Goal: Task Accomplishment & Management: Use online tool/utility

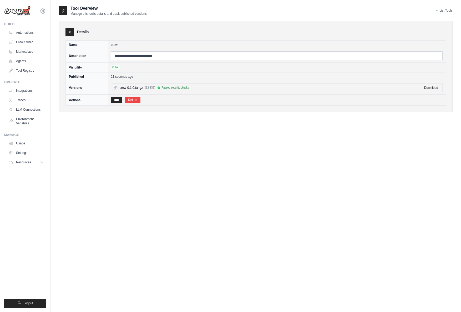
click at [169, 135] on div "**********" at bounding box center [256, 161] width 394 height 312
click at [231, 152] on div "**********" at bounding box center [256, 161] width 394 height 312
click at [116, 141] on div "**********" at bounding box center [256, 161] width 394 height 312
click at [159, 146] on div "**********" at bounding box center [256, 161] width 394 height 312
click at [24, 71] on link "Tool Registry" at bounding box center [27, 70] width 40 height 8
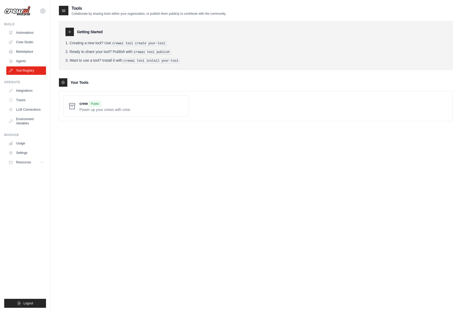
click at [73, 80] on h3 "Your Tools" at bounding box center [80, 82] width 18 height 5
click at [113, 107] on span at bounding box center [131, 106] width 105 height 12
drag, startPoint x: 134, startPoint y: 61, endPoint x: 179, endPoint y: 61, distance: 44.7
click at [179, 61] on li "Want to use a tool? Install it with crewai tool install your-tool" at bounding box center [256, 61] width 381 height 6
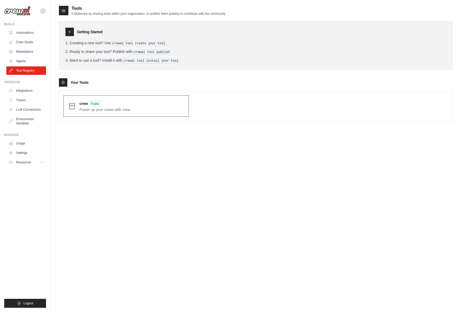
click at [127, 105] on span at bounding box center [131, 106] width 105 height 12
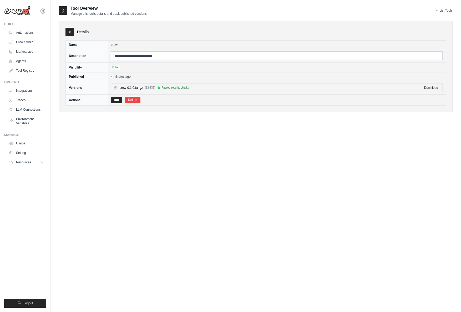
click at [445, 10] on link "← List Tools" at bounding box center [444, 10] width 17 height 4
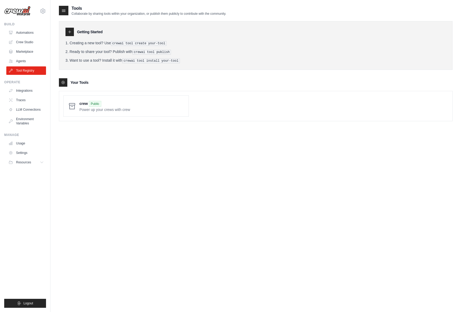
click at [79, 82] on h3 "Your Tools" at bounding box center [80, 82] width 18 height 5
drag, startPoint x: 69, startPoint y: 82, endPoint x: 85, endPoint y: 81, distance: 15.8
click at [85, 81] on div "Your Tools" at bounding box center [256, 82] width 394 height 8
click at [85, 81] on h3 "Your Tools" at bounding box center [80, 82] width 18 height 5
click at [63, 84] on div at bounding box center [63, 82] width 8 height 8
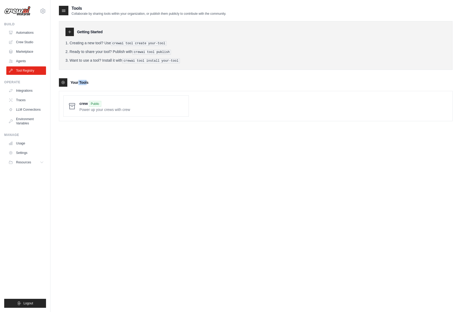
click at [63, 84] on div at bounding box center [63, 82] width 8 height 8
click at [64, 84] on div at bounding box center [63, 82] width 8 height 8
click at [81, 108] on span at bounding box center [131, 106] width 105 height 12
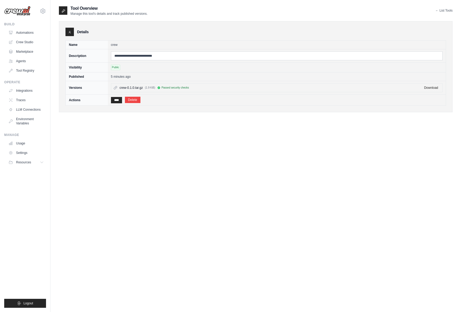
click at [172, 88] on span "Passed security checks" at bounding box center [176, 88] width 28 height 4
click at [171, 89] on div "Passed security checks" at bounding box center [173, 88] width 32 height 4
click at [171, 89] on span "Passed security checks" at bounding box center [176, 88] width 28 height 4
drag, startPoint x: 162, startPoint y: 88, endPoint x: 184, endPoint y: 87, distance: 22.7
click at [184, 87] on div "Passed security checks" at bounding box center [173, 88] width 32 height 4
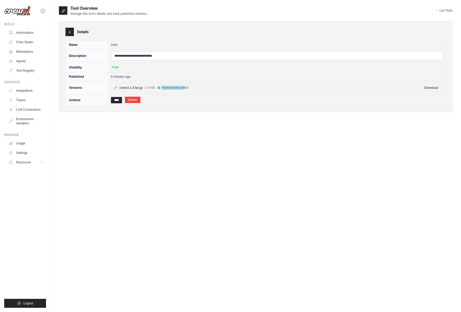
click at [184, 87] on span "Passed security checks" at bounding box center [176, 88] width 28 height 4
click at [115, 68] on span "Public" at bounding box center [115, 67] width 9 height 5
click at [73, 100] on th "Actions" at bounding box center [87, 99] width 42 height 11
click at [62, 10] on icon at bounding box center [63, 10] width 4 height 4
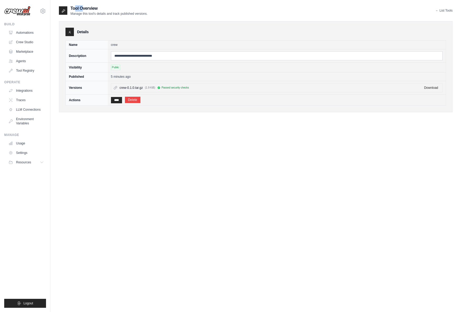
click at [62, 10] on icon at bounding box center [63, 10] width 4 height 4
click at [196, 158] on div "**********" at bounding box center [256, 161] width 394 height 312
click at [23, 92] on link "Integrations" at bounding box center [27, 90] width 40 height 8
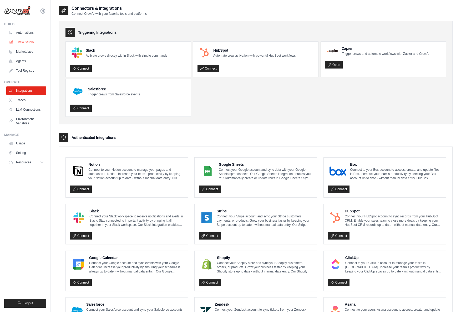
click at [25, 42] on link "Crew Studio" at bounding box center [27, 42] width 40 height 8
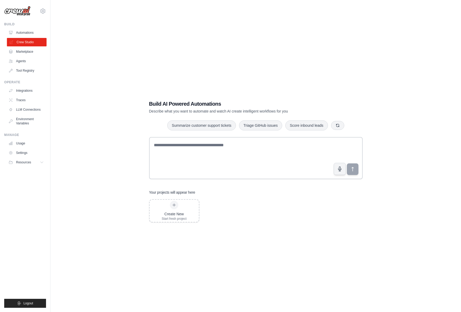
click at [27, 43] on link "Crew Studio" at bounding box center [27, 42] width 40 height 8
click at [179, 208] on div "Create New Start fresh project" at bounding box center [174, 210] width 25 height 20
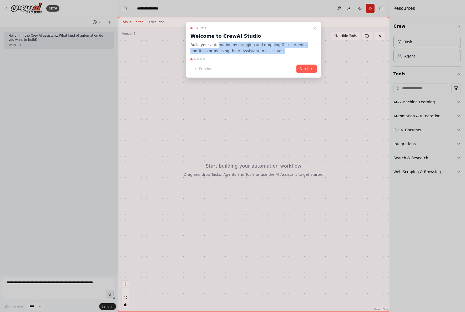
drag, startPoint x: 218, startPoint y: 46, endPoint x: 264, endPoint y: 51, distance: 46.6
click at [264, 51] on p "Build your automation by dragging and dropping Tasks, Agents and Tools or by us…" at bounding box center [250, 48] width 120 height 12
drag, startPoint x: 230, startPoint y: 47, endPoint x: 258, endPoint y: 52, distance: 28.3
click at [258, 52] on p "Build your automation by dragging and dropping Tasks, Agents and Tools or by us…" at bounding box center [250, 48] width 120 height 12
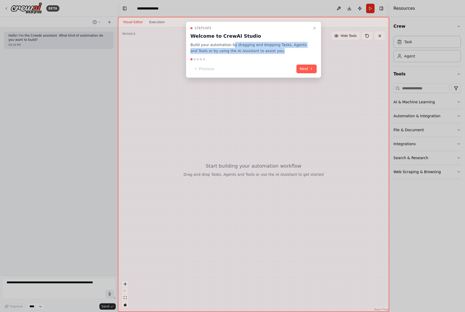
click at [258, 52] on p "Build your automation by dragging and dropping Tasks, Agents and Tools or by us…" at bounding box center [250, 48] width 120 height 12
click at [303, 68] on button "Next" at bounding box center [307, 68] width 20 height 9
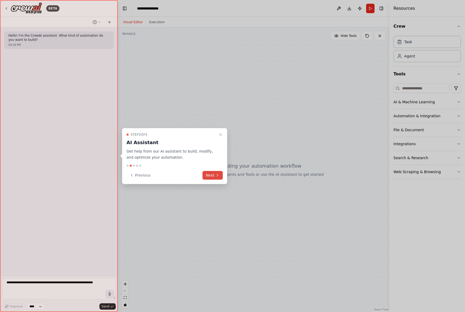
click at [213, 175] on button "Next" at bounding box center [213, 175] width 20 height 9
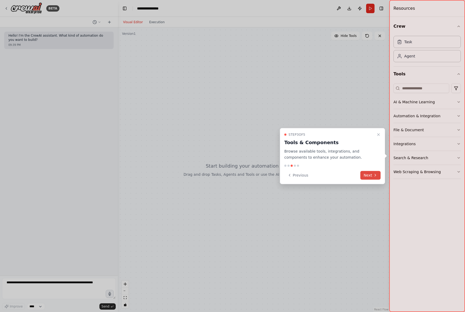
click at [370, 176] on button "Next" at bounding box center [370, 175] width 20 height 9
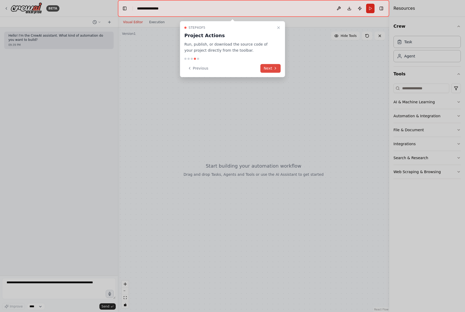
click at [266, 70] on button "Next" at bounding box center [270, 68] width 20 height 9
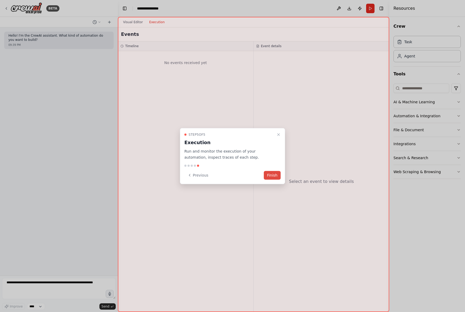
click at [278, 175] on button "Finish" at bounding box center [272, 175] width 17 height 9
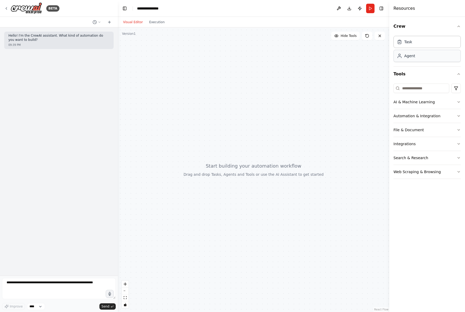
click at [412, 61] on div "Agent" at bounding box center [427, 56] width 67 height 12
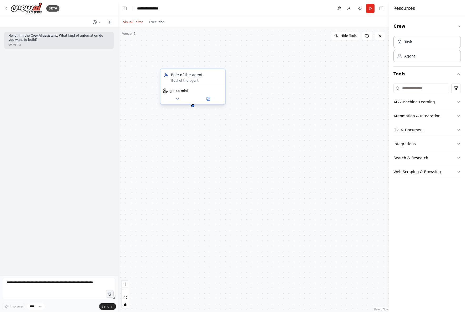
click at [185, 82] on div "Goal of the agent" at bounding box center [196, 80] width 51 height 4
click at [185, 83] on div "Role of the agent Goal of the agent" at bounding box center [193, 77] width 65 height 17
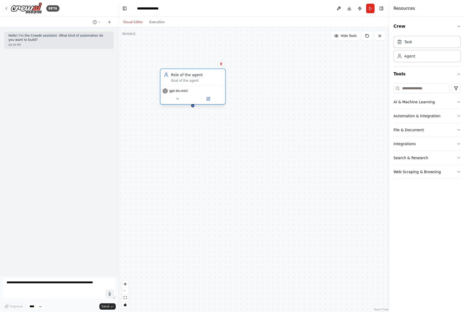
click at [185, 83] on div "Role of the agent Goal of the agent" at bounding box center [193, 77] width 65 height 17
drag, startPoint x: 187, startPoint y: 83, endPoint x: 182, endPoint y: 82, distance: 4.5
click at [182, 82] on div "Goal of the agent" at bounding box center [196, 80] width 51 height 4
click at [208, 99] on icon at bounding box center [209, 98] width 2 height 2
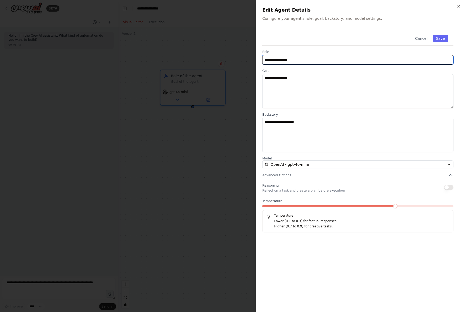
click at [297, 61] on input "**********" at bounding box center [357, 59] width 191 height 9
drag, startPoint x: 302, startPoint y: 61, endPoint x: 258, endPoint y: 61, distance: 44.5
click at [258, 61] on div "**********" at bounding box center [360, 156] width 209 height 312
click at [305, 62] on input "**********" at bounding box center [357, 59] width 191 height 9
drag, startPoint x: 306, startPoint y: 62, endPoint x: 252, endPoint y: 64, distance: 54.0
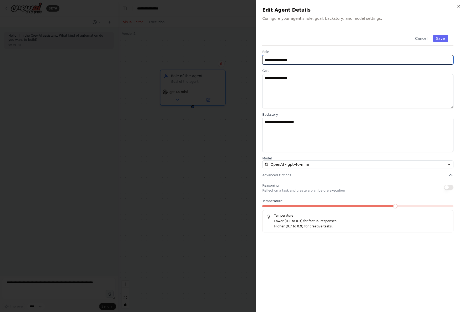
click at [252, 64] on body "**********" at bounding box center [232, 156] width 465 height 312
type input "*******"
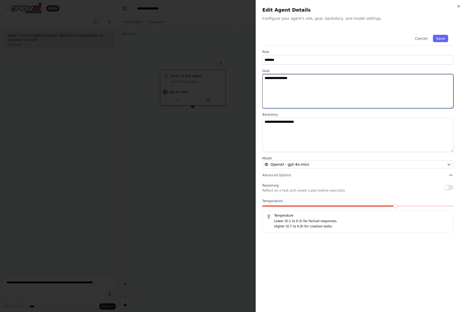
drag, startPoint x: 314, startPoint y: 83, endPoint x: 190, endPoint y: 76, distance: 124.1
click at [190, 76] on body "**********" at bounding box center [232, 156] width 465 height 312
paste textarea "**********"
click at [354, 85] on textarea "**********" at bounding box center [357, 91] width 191 height 34
click at [333, 80] on textarea "**********" at bounding box center [357, 91] width 191 height 34
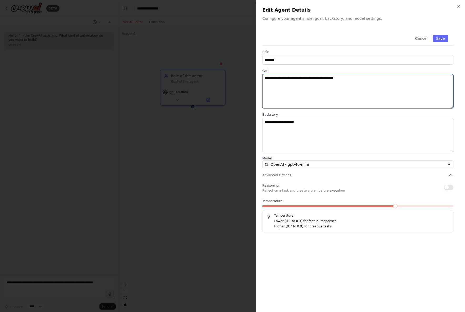
type textarea "**********"
click at [362, 79] on textarea "**********" at bounding box center [357, 91] width 191 height 34
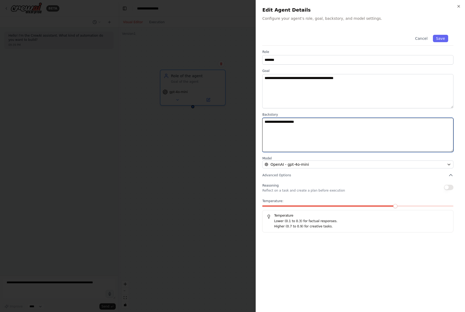
drag, startPoint x: 310, startPoint y: 121, endPoint x: 217, endPoint y: 126, distance: 93.0
click at [217, 126] on body "**********" at bounding box center [232, 156] width 465 height 312
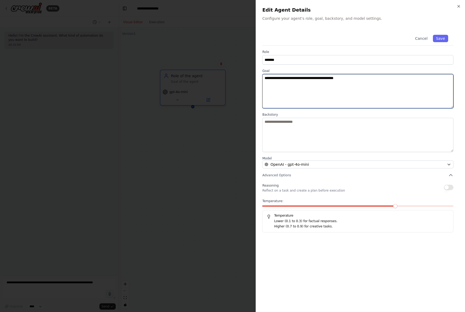
click at [354, 82] on textarea "**********" at bounding box center [357, 91] width 191 height 34
drag, startPoint x: 308, startPoint y: 78, endPoint x: 327, endPoint y: 79, distance: 18.4
click at [327, 79] on textarea "**********" at bounding box center [357, 91] width 191 height 34
type textarea "**********"
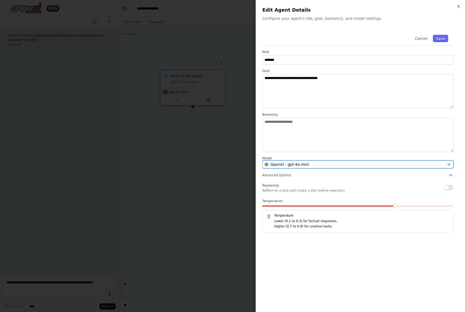
click at [448, 165] on icon "button" at bounding box center [449, 164] width 4 height 4
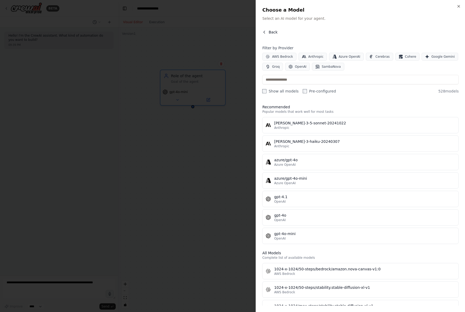
click at [265, 33] on icon "button" at bounding box center [264, 32] width 4 height 4
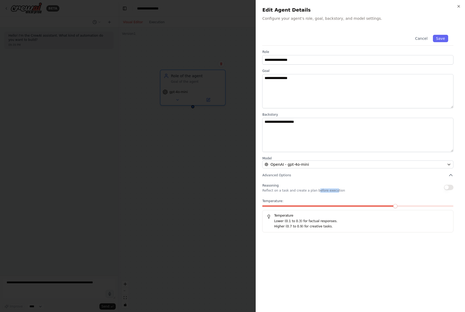
drag, startPoint x: 312, startPoint y: 190, endPoint x: 328, endPoint y: 191, distance: 16.1
click at [328, 191] on p "Reflect on a task and create a plan before execution" at bounding box center [303, 190] width 83 height 4
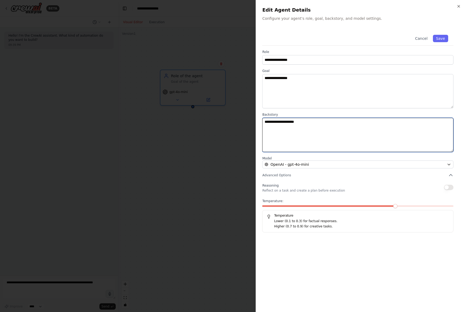
drag, startPoint x: 307, startPoint y: 126, endPoint x: 242, endPoint y: 125, distance: 65.0
click at [242, 125] on body "**********" at bounding box center [232, 156] width 465 height 312
click at [314, 133] on textarea "**********" at bounding box center [357, 135] width 191 height 34
drag, startPoint x: 318, startPoint y: 125, endPoint x: 239, endPoint y: 122, distance: 78.5
click at [239, 122] on body "**********" at bounding box center [232, 156] width 465 height 312
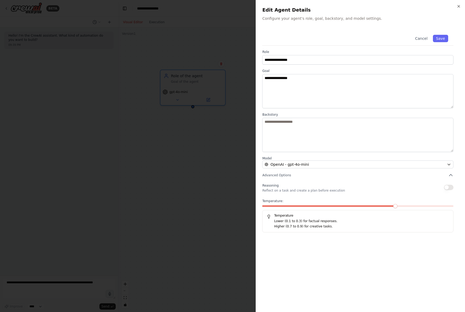
click at [275, 111] on div "**********" at bounding box center [360, 130] width 197 height 203
drag, startPoint x: 260, startPoint y: 105, endPoint x: 265, endPoint y: 104, distance: 5.7
click at [260, 105] on div "**********" at bounding box center [360, 156] width 209 height 312
click at [351, 86] on textarea "**********" at bounding box center [357, 91] width 191 height 34
drag, startPoint x: 293, startPoint y: 80, endPoint x: 242, endPoint y: 82, distance: 50.6
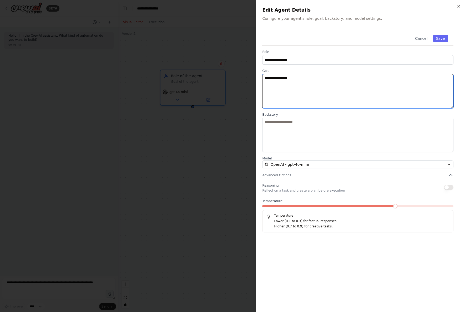
click at [242, 82] on body "**********" at bounding box center [232, 156] width 465 height 312
paste textarea
type textarea "*******"
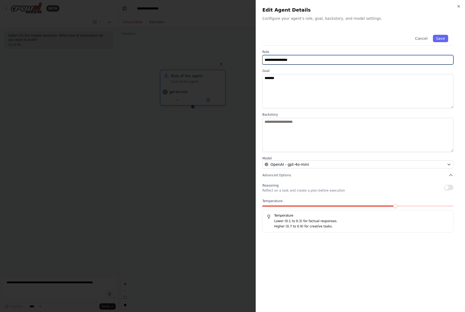
drag, startPoint x: 302, startPoint y: 61, endPoint x: 228, endPoint y: 57, distance: 73.8
click at [195, 52] on body "**********" at bounding box center [232, 156] width 465 height 312
paste input "text"
type input "*******"
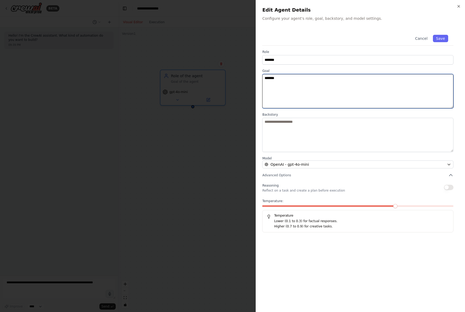
drag, startPoint x: 314, startPoint y: 86, endPoint x: 261, endPoint y: 81, distance: 52.7
click at [261, 81] on div "Close Edit Agent Details Configure your agent's role, goal, backstory, and mode…" at bounding box center [360, 156] width 209 height 312
click at [296, 87] on textarea "*******" at bounding box center [357, 91] width 191 height 34
drag, startPoint x: 297, startPoint y: 82, endPoint x: 201, endPoint y: 73, distance: 97.0
click at [201, 73] on body "**********" at bounding box center [232, 156] width 465 height 312
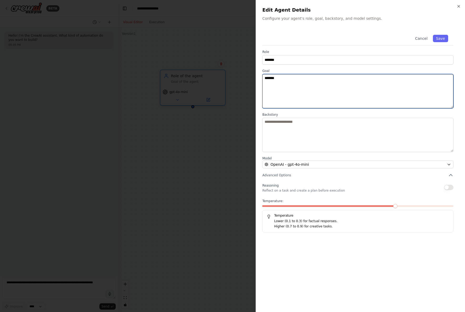
drag, startPoint x: 254, startPoint y: 77, endPoint x: 229, endPoint y: 75, distance: 24.6
click at [229, 75] on body "**********" at bounding box center [232, 156] width 465 height 312
paste textarea "**********"
drag, startPoint x: 307, startPoint y: 77, endPoint x: 326, endPoint y: 77, distance: 18.7
click at [326, 77] on textarea "**********" at bounding box center [357, 91] width 191 height 34
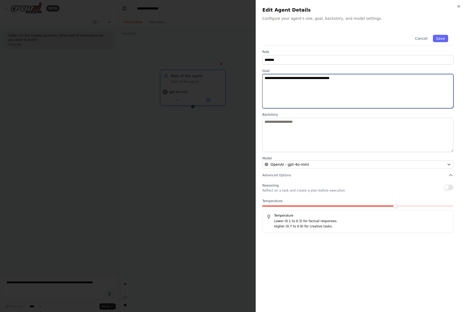
click at [355, 77] on textarea "**********" at bounding box center [357, 91] width 191 height 34
type textarea "**********"
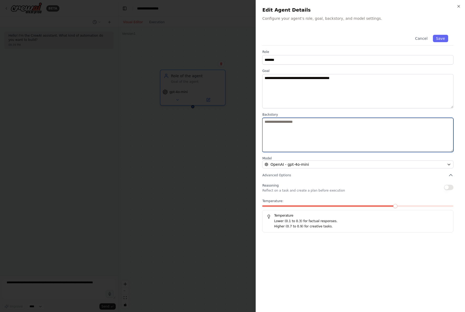
click at [316, 134] on textarea at bounding box center [357, 135] width 191 height 34
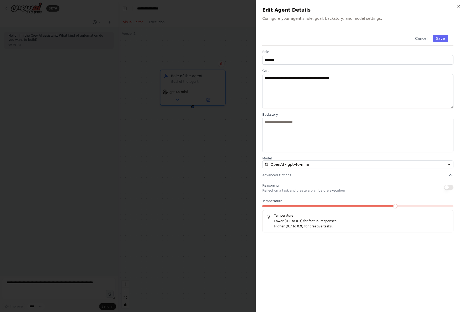
click at [450, 188] on button "button" at bounding box center [448, 186] width 9 height 5
click at [448, 188] on button "button" at bounding box center [448, 186] width 9 height 5
drag, startPoint x: 443, startPoint y: 38, endPoint x: 327, endPoint y: 38, distance: 116.3
click at [327, 38] on div "Cancel Save" at bounding box center [357, 37] width 191 height 16
click at [326, 38] on div "Cancel Save" at bounding box center [357, 37] width 191 height 16
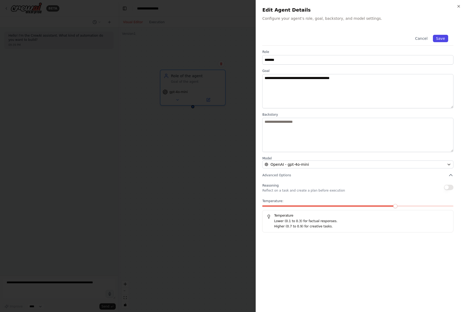
click at [445, 38] on button "Save" at bounding box center [440, 38] width 15 height 7
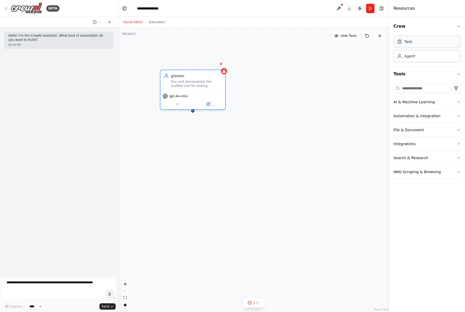
click at [416, 44] on div "Task" at bounding box center [427, 42] width 67 height 12
click at [329, 117] on icon at bounding box center [330, 116] width 2 height 2
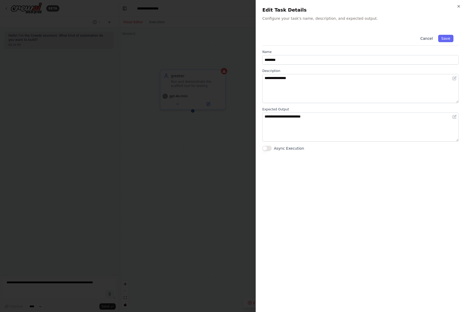
click at [426, 39] on button "Cancel" at bounding box center [426, 38] width 19 height 7
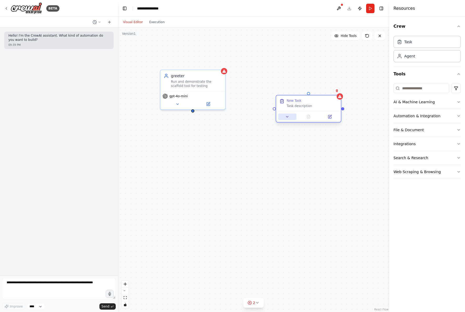
click at [288, 118] on icon at bounding box center [287, 116] width 4 height 4
click at [337, 91] on icon at bounding box center [337, 90] width 2 height 3
click at [320, 90] on button "Confirm" at bounding box center [322, 90] width 19 height 6
click at [195, 74] on div "greeter" at bounding box center [196, 74] width 51 height 5
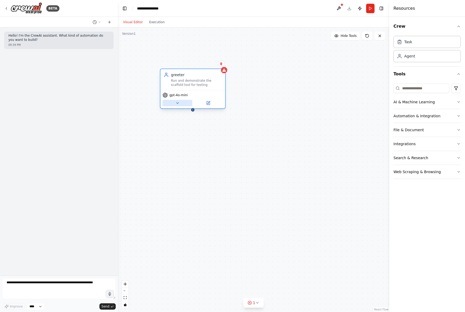
click at [177, 102] on icon at bounding box center [178, 102] width 2 height 1
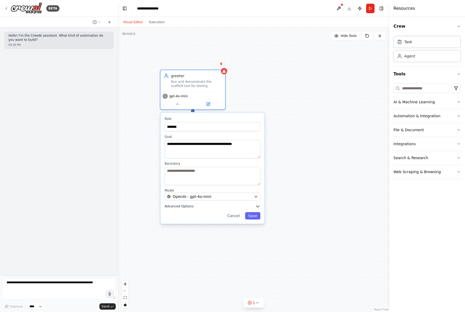
click at [190, 208] on span "Advanced Options" at bounding box center [179, 206] width 29 height 4
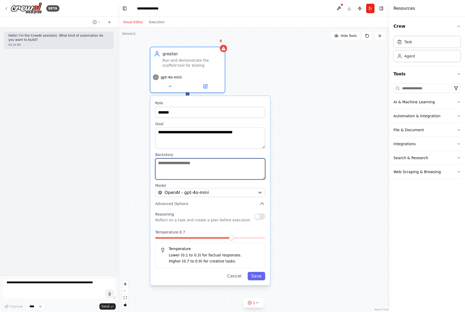
click at [190, 171] on textarea at bounding box center [210, 168] width 110 height 21
click at [347, 37] on span "Hide Tools" at bounding box center [349, 36] width 16 height 4
click at [347, 37] on span "Show Tools" at bounding box center [347, 36] width 17 height 4
click at [347, 37] on span "Hide Tools" at bounding box center [349, 36] width 16 height 4
click at [347, 37] on span "Show Tools" at bounding box center [347, 36] width 17 height 4
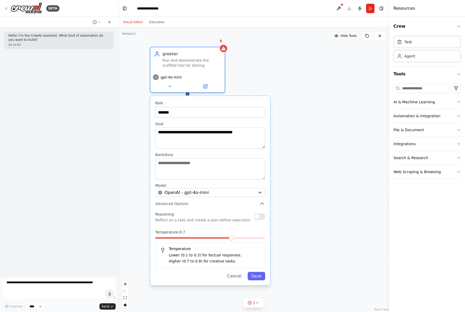
click at [347, 37] on span "Hide Tools" at bounding box center [349, 36] width 16 height 4
click at [349, 38] on span "Show Tools" at bounding box center [347, 36] width 17 height 4
click at [172, 89] on div "gpt-4o-mini" at bounding box center [188, 80] width 74 height 21
click at [172, 87] on icon at bounding box center [170, 85] width 5 height 5
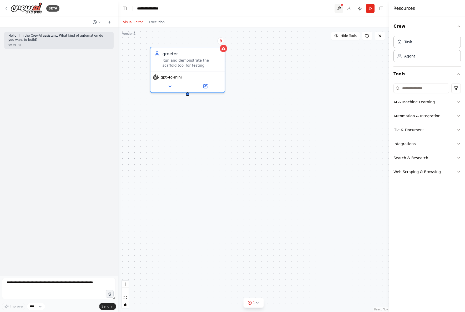
click at [339, 9] on button at bounding box center [339, 8] width 8 height 9
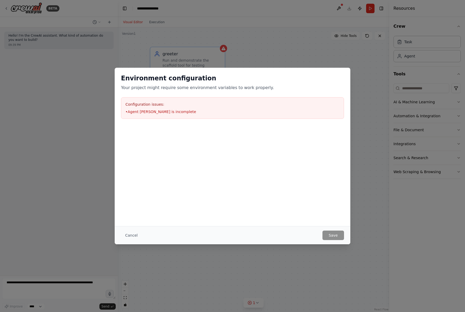
click at [265, 56] on div "Environment configuration Your project might require some environment variables…" at bounding box center [232, 156] width 465 height 312
click at [128, 236] on button "Cancel" at bounding box center [131, 234] width 21 height 9
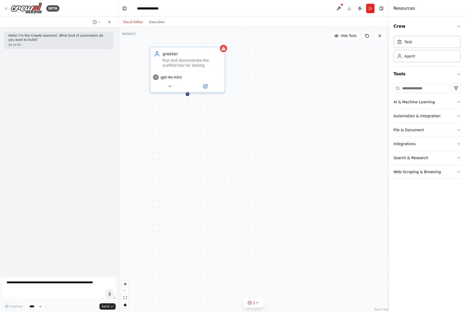
click at [367, 39] on button at bounding box center [367, 36] width 11 height 8
click at [169, 86] on icon at bounding box center [170, 85] width 5 height 5
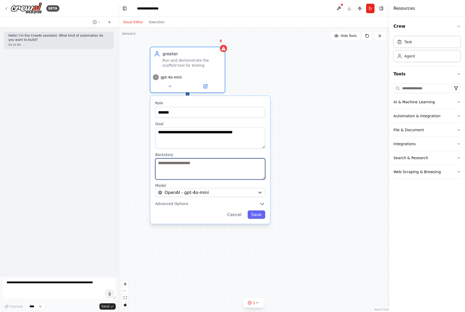
click at [218, 169] on textarea at bounding box center [210, 168] width 110 height 21
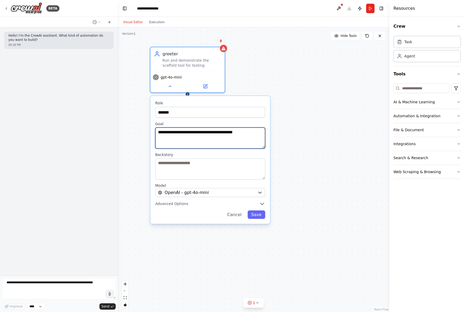
drag, startPoint x: 255, startPoint y: 133, endPoint x: 146, endPoint y: 132, distance: 109.7
click at [146, 132] on div "**********" at bounding box center [254, 169] width 272 height 284
click at [240, 140] on textarea "**********" at bounding box center [210, 137] width 110 height 21
drag, startPoint x: 250, startPoint y: 133, endPoint x: 154, endPoint y: 130, distance: 95.8
click at [154, 130] on div "**********" at bounding box center [211, 160] width 120 height 128
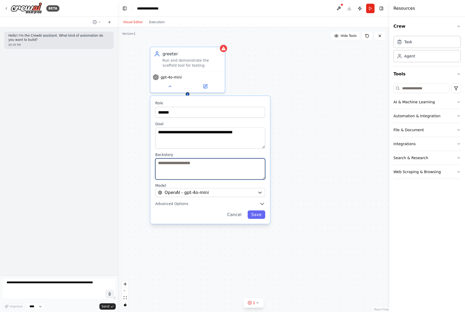
click at [179, 173] on textarea at bounding box center [210, 168] width 110 height 21
paste textarea "**********"
type textarea "**********"
click at [252, 213] on button "Save" at bounding box center [257, 214] width 18 height 8
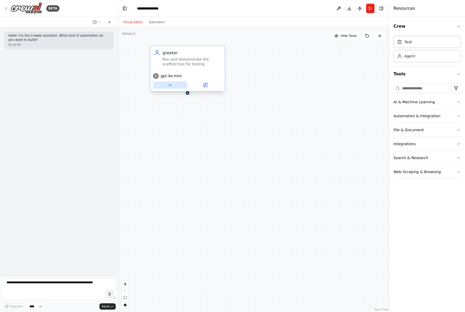
click at [171, 86] on icon at bounding box center [170, 85] width 5 height 5
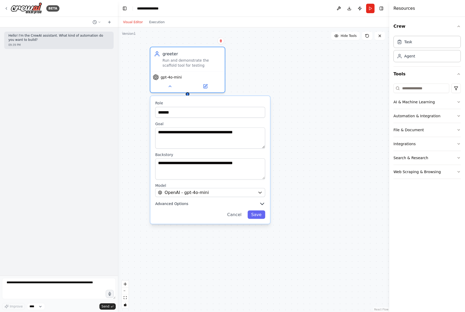
click at [187, 206] on button "Advanced Options" at bounding box center [210, 203] width 110 height 6
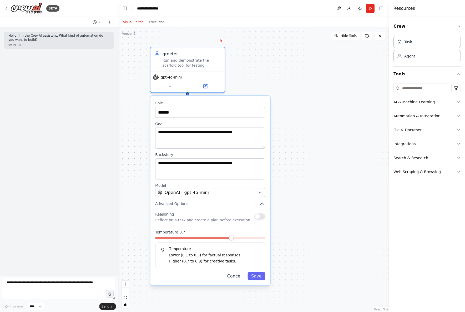
click at [237, 273] on button "Cancel" at bounding box center [235, 276] width 22 height 8
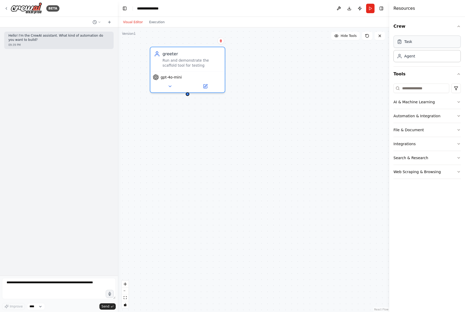
click at [416, 44] on div "Task" at bounding box center [427, 42] width 67 height 12
click at [277, 108] on icon at bounding box center [278, 106] width 5 height 5
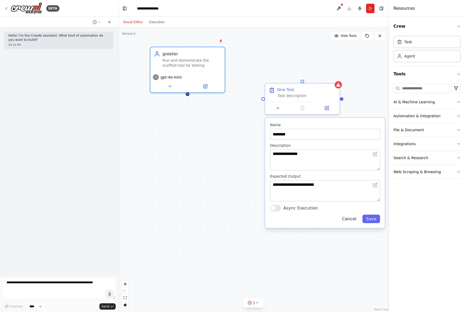
click at [351, 217] on button "Cancel" at bounding box center [349, 218] width 22 height 8
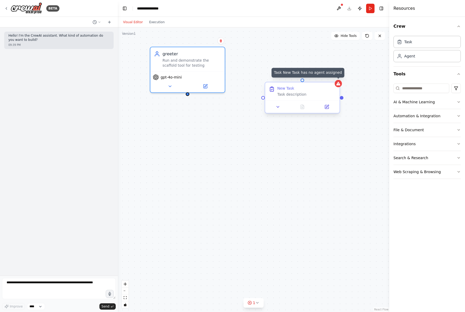
click at [340, 84] on icon at bounding box center [339, 84] width 4 height 4
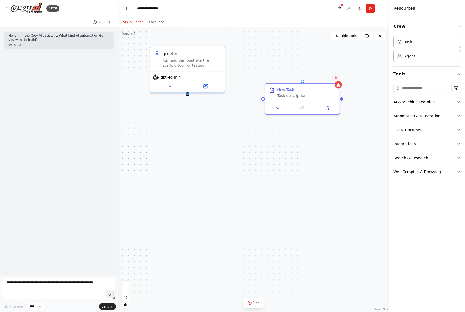
click at [335, 77] on icon at bounding box center [335, 77] width 3 height 3
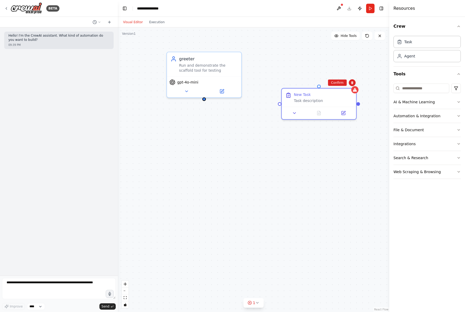
drag, startPoint x: 188, startPoint y: 96, endPoint x: 180, endPoint y: 98, distance: 7.8
click at [180, 98] on div "greeter Run and demonstrate the scaffold tool for testing gpt-4o-mini New Task …" at bounding box center [254, 169] width 272 height 284
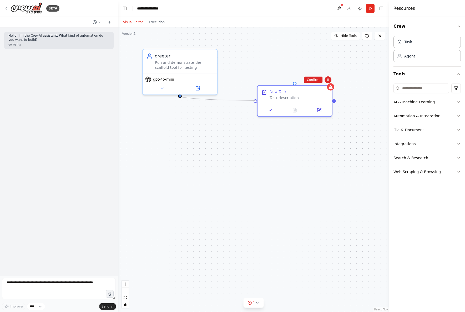
drag, startPoint x: 254, startPoint y: 100, endPoint x: 181, endPoint y: 97, distance: 73.2
click at [181, 97] on div "greeter Run and demonstrate the scaffold tool for testing gpt-4o-mini New Task …" at bounding box center [254, 169] width 272 height 284
click at [270, 108] on icon at bounding box center [270, 108] width 5 height 5
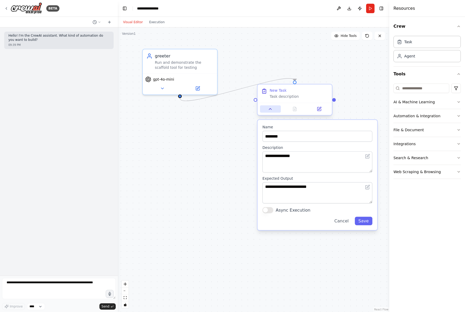
click at [272, 113] on div at bounding box center [295, 108] width 74 height 12
click at [269, 111] on icon at bounding box center [270, 108] width 5 height 5
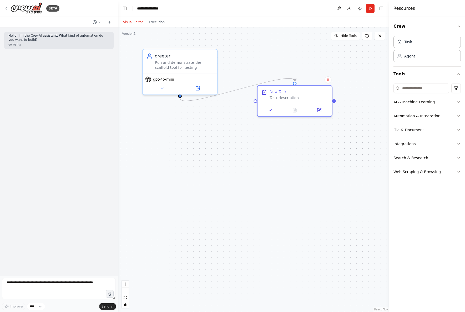
click at [359, 16] on header "**********" at bounding box center [254, 8] width 272 height 17
click at [329, 79] on icon at bounding box center [328, 79] width 2 height 3
click at [329, 79] on icon at bounding box center [328, 79] width 3 height 3
click at [328, 80] on icon at bounding box center [328, 79] width 2 height 3
click at [316, 80] on button "Confirm" at bounding box center [313, 80] width 19 height 6
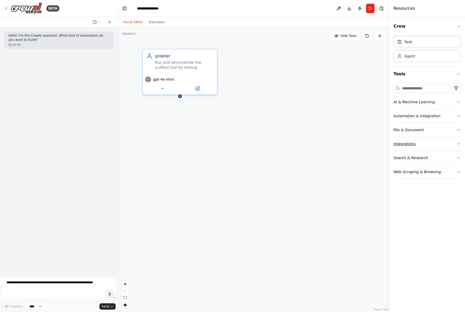
click at [459, 144] on icon "button" at bounding box center [459, 144] width 4 height 4
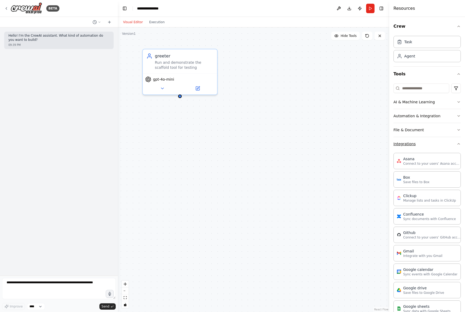
click at [457, 144] on icon "button" at bounding box center [459, 144] width 4 height 4
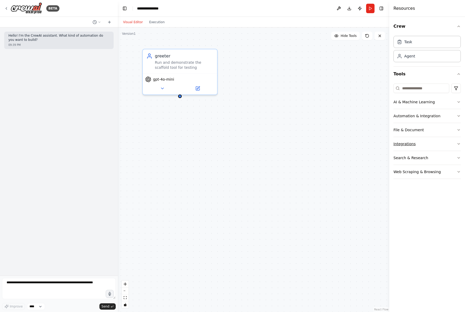
click at [456, 144] on button "Integrations" at bounding box center [427, 144] width 67 height 14
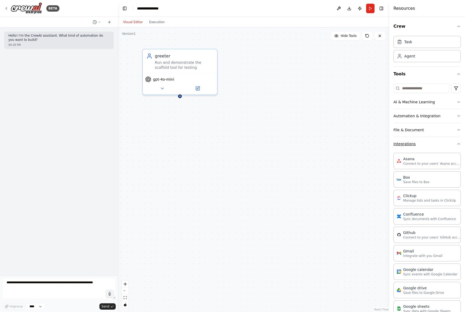
click at [458, 144] on icon "button" at bounding box center [459, 143] width 2 height 1
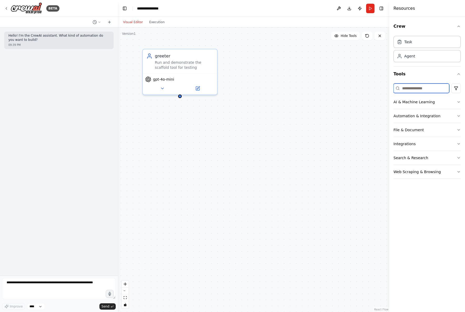
click at [430, 89] on input at bounding box center [422, 87] width 56 height 9
click at [432, 89] on input at bounding box center [422, 87] width 56 height 9
type input "*"
click at [313, 126] on div "greeter Run and demonstrate the scaffold tool for testing gpt-4o-mini" at bounding box center [254, 169] width 272 height 284
click at [5, 9] on icon at bounding box center [6, 8] width 4 height 4
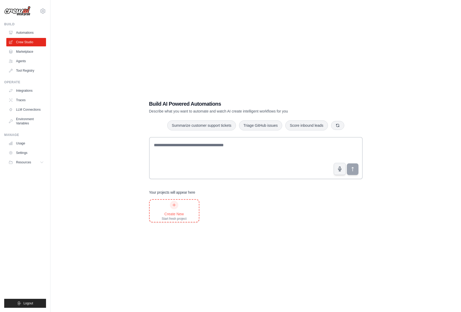
click at [177, 205] on div at bounding box center [174, 204] width 8 height 8
click at [27, 69] on link "Tool Registry" at bounding box center [27, 70] width 40 height 8
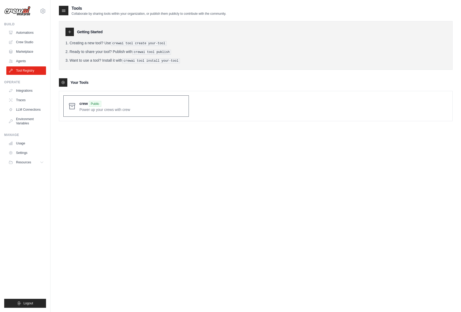
click at [139, 109] on span at bounding box center [131, 106] width 105 height 12
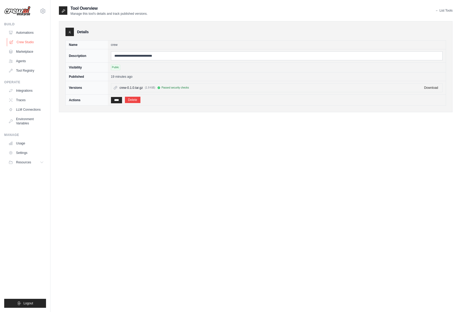
click at [22, 39] on link "Crew Studio" at bounding box center [27, 42] width 40 height 8
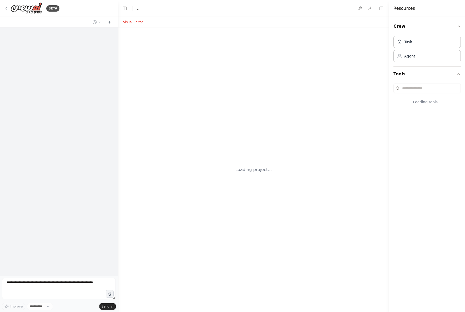
select select "****"
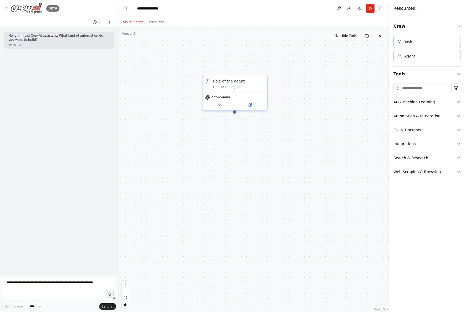
click at [9, 8] on div "BETA" at bounding box center [31, 8] width 55 height 12
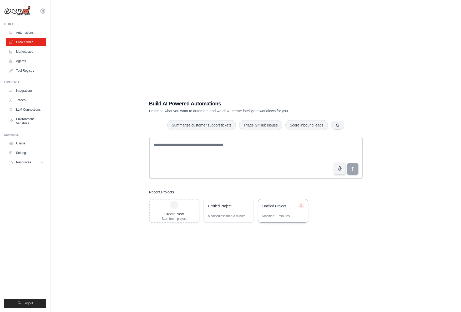
click at [302, 205] on icon at bounding box center [301, 205] width 2 height 2
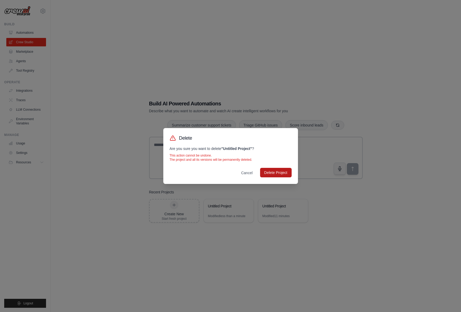
click at [275, 174] on button "Delete Project" at bounding box center [276, 172] width 32 height 9
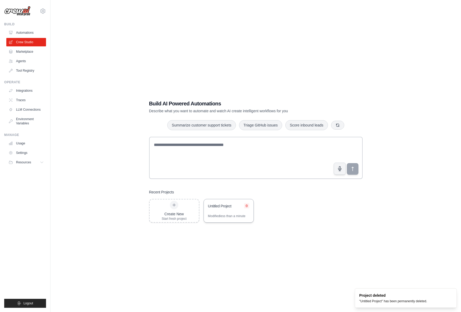
click at [247, 205] on icon at bounding box center [246, 205] width 3 height 3
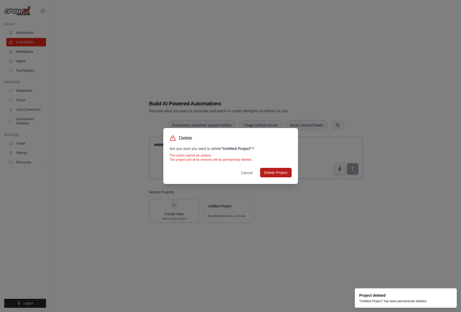
click at [277, 173] on button "Delete Project" at bounding box center [276, 172] width 32 height 9
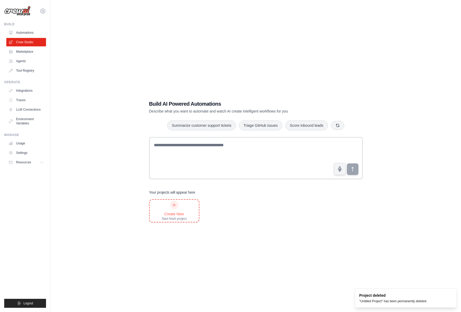
click at [176, 205] on icon at bounding box center [174, 205] width 4 height 4
click at [246, 247] on div "Build AI Powered Automations Describe what you want to automate and watch AI cr…" at bounding box center [256, 161] width 394 height 312
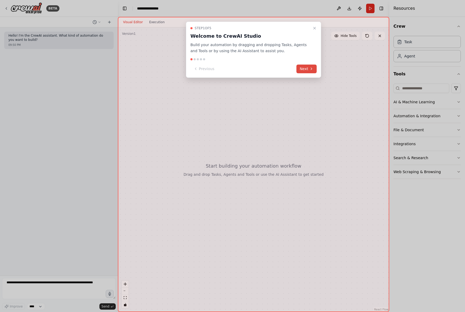
click at [309, 71] on button "Next" at bounding box center [307, 68] width 20 height 9
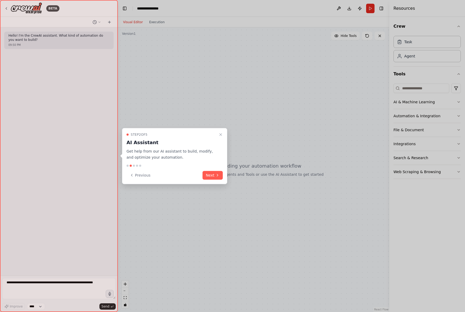
click at [213, 179] on button "Next" at bounding box center [213, 175] width 20 height 9
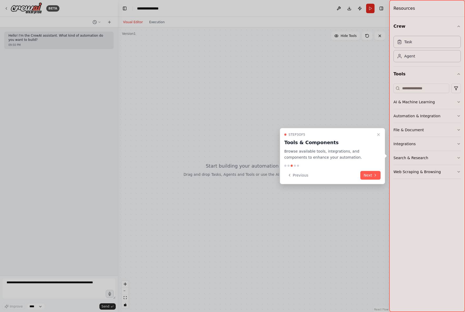
click at [213, 176] on div at bounding box center [232, 156] width 465 height 312
click at [370, 175] on button "Next" at bounding box center [370, 175] width 20 height 9
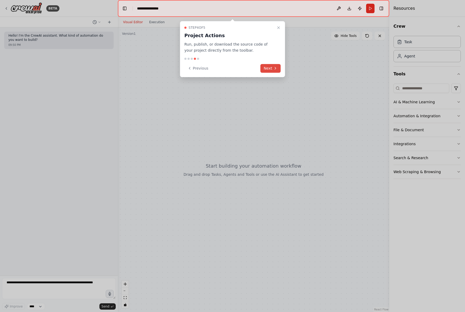
click at [274, 68] on icon at bounding box center [275, 68] width 4 height 4
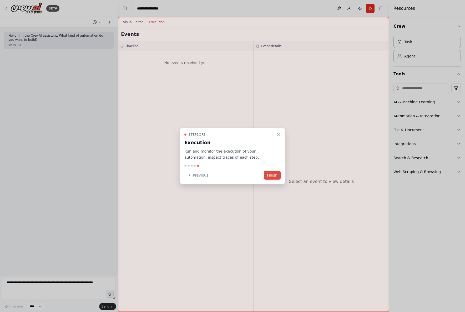
click at [275, 173] on button "Finish" at bounding box center [272, 175] width 17 height 9
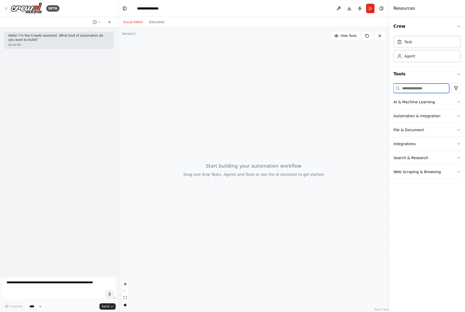
click at [410, 88] on input at bounding box center [422, 87] width 56 height 9
type input "*"
click at [458, 143] on icon "button" at bounding box center [459, 144] width 4 height 4
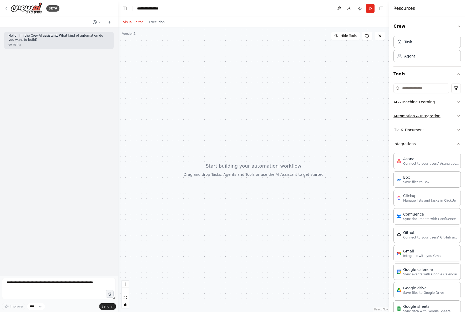
click at [451, 115] on button "Automation & Integration" at bounding box center [427, 116] width 67 height 14
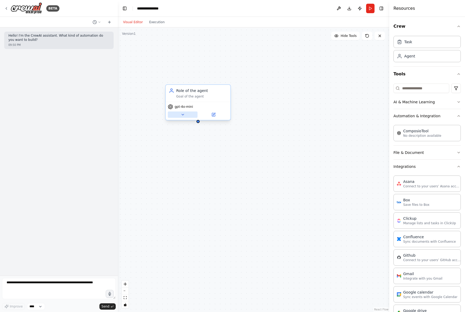
click at [183, 116] on icon at bounding box center [183, 114] width 4 height 4
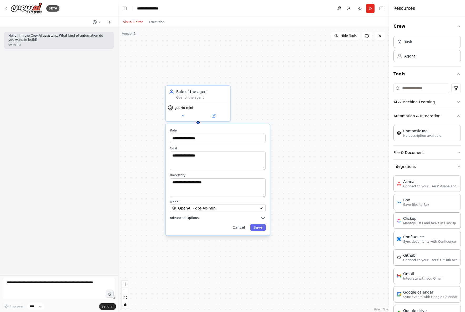
click at [189, 218] on span "Advanced Options" at bounding box center [184, 217] width 29 height 4
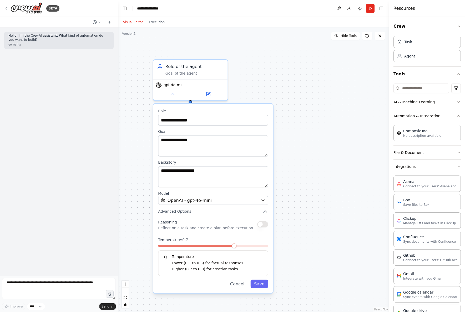
click at [262, 228] on div "Reasoning Reflect on a task and create a plan before execution" at bounding box center [213, 224] width 110 height 12
click at [265, 226] on button "button" at bounding box center [262, 224] width 11 height 6
click at [265, 225] on button "button" at bounding box center [262, 224] width 11 height 6
click at [261, 225] on button "button" at bounding box center [262, 224] width 11 height 6
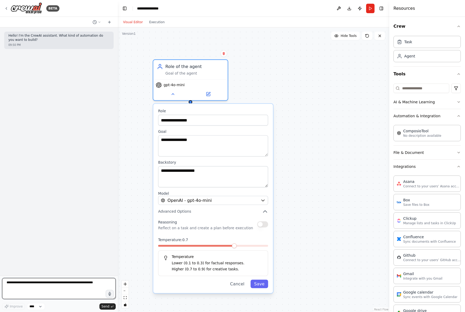
click at [48, 286] on textarea at bounding box center [59, 288] width 114 height 21
type textarea "**********"
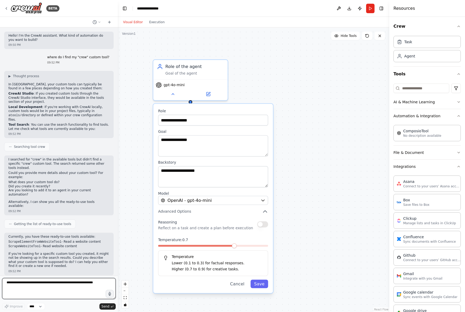
click at [38, 284] on textarea at bounding box center [59, 288] width 114 height 21
type textarea "**********"
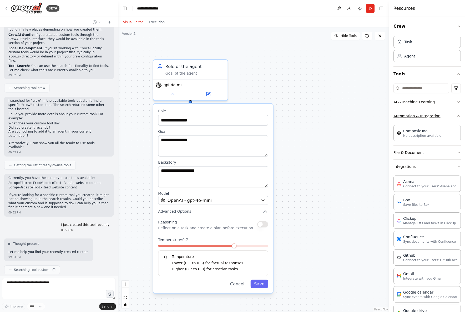
scroll to position [63, 0]
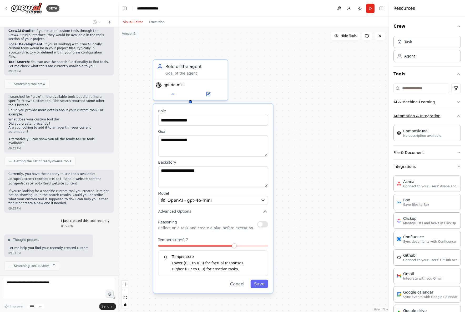
click at [457, 114] on icon "button" at bounding box center [459, 116] width 4 height 4
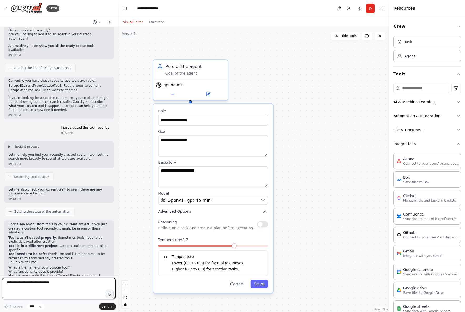
scroll to position [160, 0]
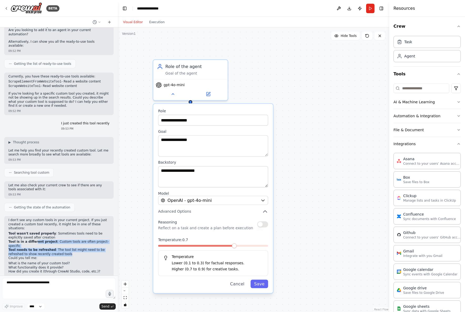
drag, startPoint x: 46, startPoint y: 223, endPoint x: 65, endPoint y: 229, distance: 20.4
click at [65, 231] on ol "Tool wasn't saved properly : Sometimes tools need to be explicitly saved after …" at bounding box center [58, 243] width 101 height 25
click at [65, 248] on li "Tool needs to be refreshed : The tool list might need to be refreshed to show r…" at bounding box center [58, 252] width 101 height 8
drag, startPoint x: 44, startPoint y: 222, endPoint x: 68, endPoint y: 229, distance: 25.0
click at [68, 231] on ol "Tool wasn't saved properly : Sometimes tools need to be explicitly saved after …" at bounding box center [58, 243] width 101 height 25
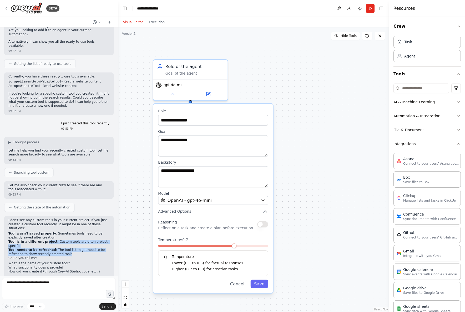
click at [68, 248] on li "Tool needs to be refreshed : The tool list might need to be refreshed to show r…" at bounding box center [58, 252] width 101 height 8
drag, startPoint x: 50, startPoint y: 222, endPoint x: 59, endPoint y: 226, distance: 10.2
click at [59, 231] on ol "Tool wasn't saved properly : Sometimes tools need to be explicitly saved after …" at bounding box center [58, 243] width 101 height 25
click at [59, 248] on li "Tool needs to be refreshed : The tool list might need to be refreshed to show r…" at bounding box center [58, 252] width 101 height 8
click at [8, 9] on icon at bounding box center [6, 8] width 4 height 4
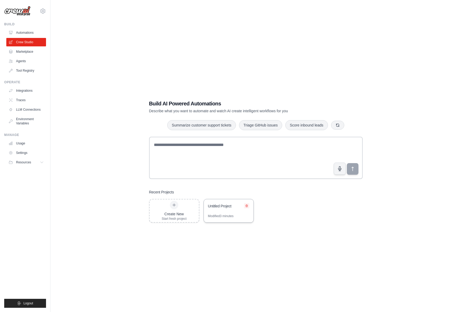
click at [247, 207] on icon at bounding box center [247, 205] width 2 height 2
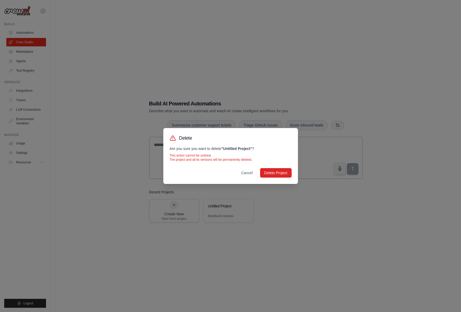
drag, startPoint x: 274, startPoint y: 176, endPoint x: 273, endPoint y: 198, distance: 22.4
click at [273, 198] on div "Delete Are you sure you want to delete " Untitled Project " ? This action canno…" at bounding box center [230, 156] width 461 height 312
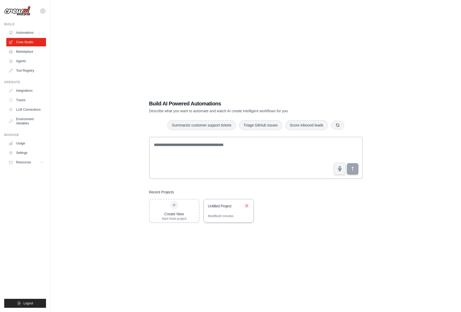
click at [247, 206] on icon at bounding box center [246, 205] width 3 height 3
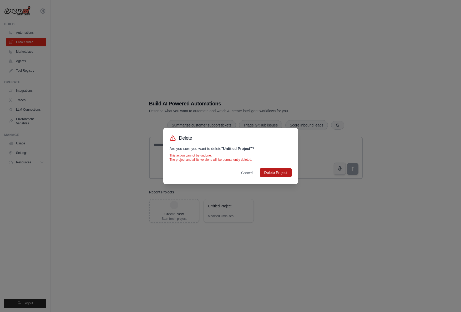
click at [272, 174] on button "Delete Project" at bounding box center [276, 172] width 32 height 9
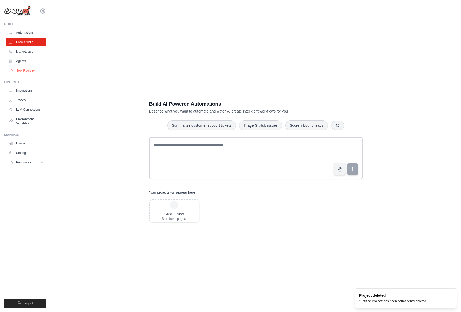
click at [24, 73] on link "Tool Registry" at bounding box center [27, 70] width 40 height 8
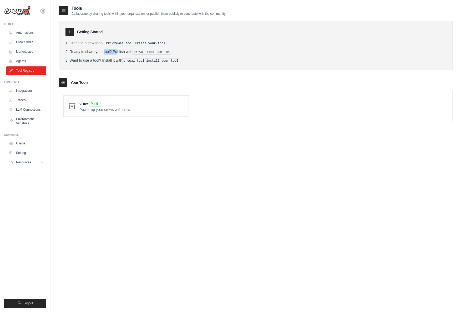
drag, startPoint x: 89, startPoint y: 53, endPoint x: 102, endPoint y: 52, distance: 13.7
click at [102, 52] on li "Ready to share your tool? Publish with crewai tool publish" at bounding box center [256, 52] width 381 height 6
drag, startPoint x: 95, startPoint y: 60, endPoint x: 106, endPoint y: 60, distance: 11.1
click at [106, 60] on li "Want to use a tool? Install it with crewai tool install your-tool" at bounding box center [256, 61] width 381 height 6
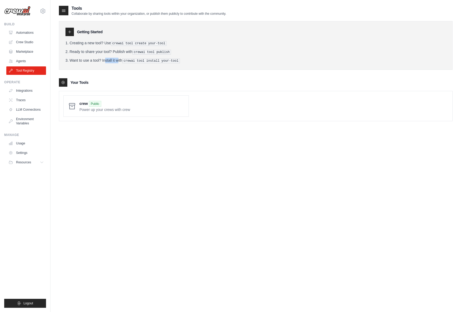
click at [106, 60] on li "Want to use a tool? Install it with crewai tool install your-tool" at bounding box center [256, 61] width 381 height 6
drag, startPoint x: 93, startPoint y: 58, endPoint x: 108, endPoint y: 60, distance: 15.4
click at [108, 60] on li "Want to use a tool? Install it with crewai tool install your-tool" at bounding box center [256, 61] width 381 height 6
drag, startPoint x: 109, startPoint y: 60, endPoint x: 90, endPoint y: 60, distance: 19.5
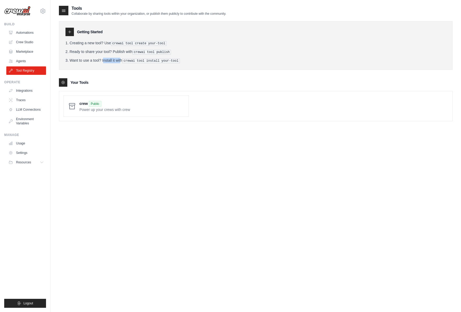
click at [90, 60] on li "Want to use a tool? Install it with crewai tool install your-tool" at bounding box center [256, 61] width 381 height 6
drag, startPoint x: 87, startPoint y: 60, endPoint x: 106, endPoint y: 60, distance: 18.9
click at [106, 60] on li "Want to use a tool? Install it with crewai tool install your-tool" at bounding box center [256, 61] width 381 height 6
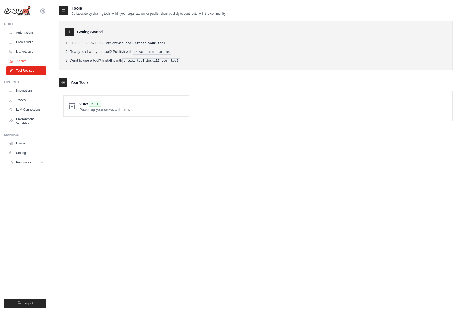
click at [28, 61] on link "Agents" at bounding box center [27, 61] width 40 height 8
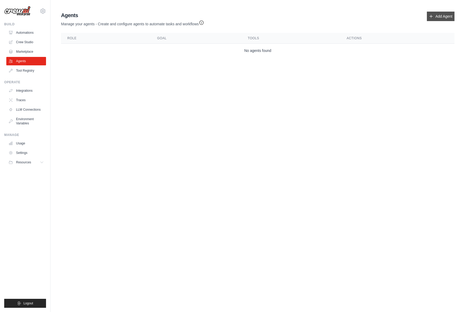
click at [450, 17] on link "Add Agent" at bounding box center [441, 16] width 28 height 9
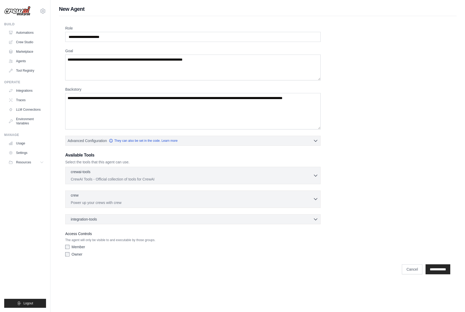
click at [126, 198] on div "crew 0 selected" at bounding box center [192, 195] width 242 height 6
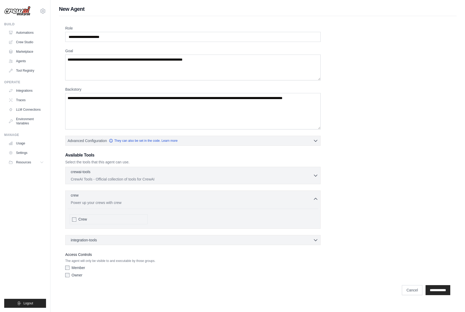
click at [126, 198] on div "crew 0 selected" at bounding box center [192, 195] width 242 height 6
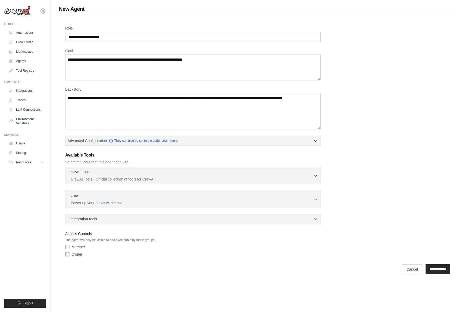
click at [139, 219] on div "integration-tools 0 selected" at bounding box center [195, 218] width 248 height 5
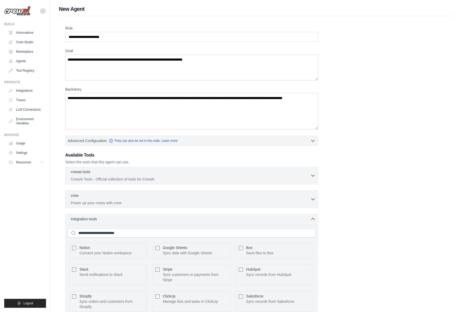
click at [139, 219] on div "integration-tools 0 selected" at bounding box center [193, 218] width 245 height 5
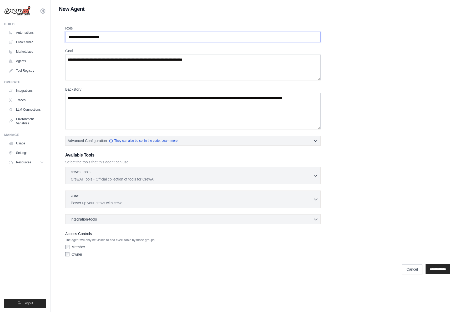
drag, startPoint x: 122, startPoint y: 38, endPoint x: 78, endPoint y: 37, distance: 43.9
click at [34, 39] on div "arajwani@denodo.com Settings Build Automations Crew Studio" at bounding box center [232, 141] width 465 height 282
drag, startPoint x: 120, startPoint y: 37, endPoint x: 123, endPoint y: 37, distance: 3.7
click at [120, 37] on input "Role" at bounding box center [192, 37] width 255 height 10
drag, startPoint x: 121, startPoint y: 37, endPoint x: 65, endPoint y: 36, distance: 55.5
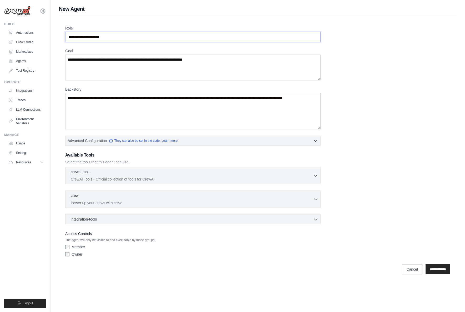
click at [65, 36] on input "Role" at bounding box center [192, 37] width 255 height 10
click at [75, 36] on input "Role" at bounding box center [192, 37] width 255 height 10
click at [132, 36] on input "Role" at bounding box center [192, 37] width 255 height 10
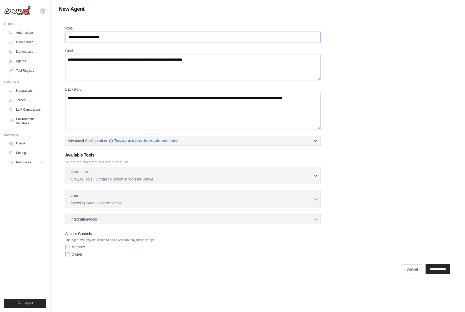
click at [132, 36] on input "Role" at bounding box center [192, 37] width 255 height 10
click at [134, 37] on input "Role" at bounding box center [192, 37] width 255 height 10
click at [137, 38] on input "Role" at bounding box center [192, 37] width 255 height 10
click at [139, 114] on textarea "Backstory" at bounding box center [192, 111] width 255 height 36
click at [92, 42] on div "Role Goal Backstory Advanced Configuration They can also be set in the code. Le…" at bounding box center [257, 142] width 385 height 233
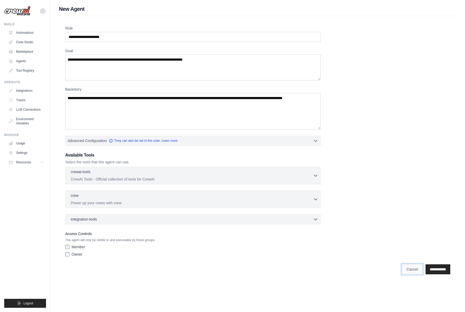
click at [402, 269] on link "Cancel" at bounding box center [412, 269] width 21 height 10
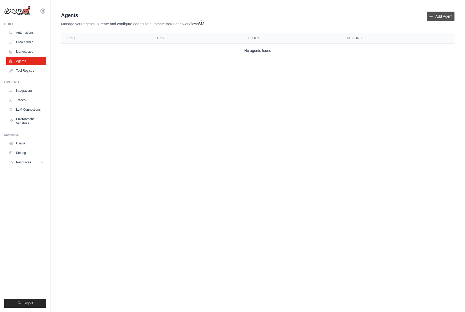
click at [432, 19] on link "Add Agent" at bounding box center [441, 16] width 28 height 9
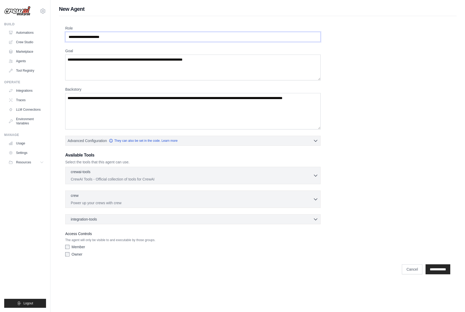
click at [127, 37] on input "Role" at bounding box center [192, 37] width 255 height 10
click at [128, 66] on textarea "Goal" at bounding box center [192, 67] width 255 height 26
click at [134, 68] on textarea "Goal" at bounding box center [192, 67] width 255 height 26
click at [128, 107] on textarea "Backstory" at bounding box center [192, 111] width 255 height 36
click at [129, 109] on textarea "Backstory" at bounding box center [192, 111] width 255 height 36
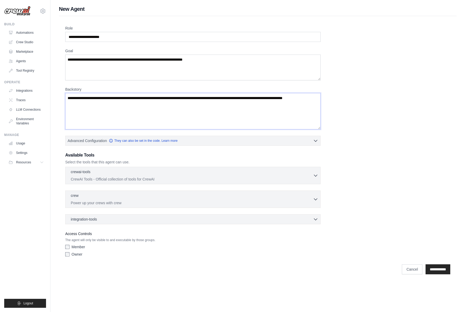
click at [129, 109] on textarea "Backstory" at bounding box center [192, 111] width 255 height 36
click at [110, 201] on p "Power up your crews with crew" at bounding box center [192, 202] width 242 height 5
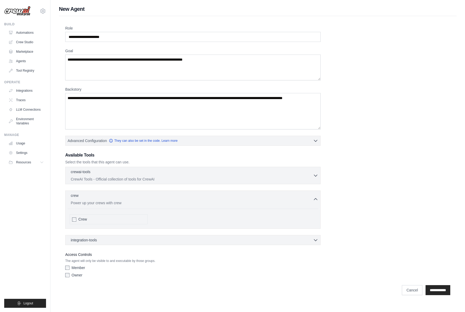
click at [80, 220] on span "Crew" at bounding box center [82, 218] width 9 height 5
click at [434, 290] on input "**********" at bounding box center [438, 290] width 25 height 10
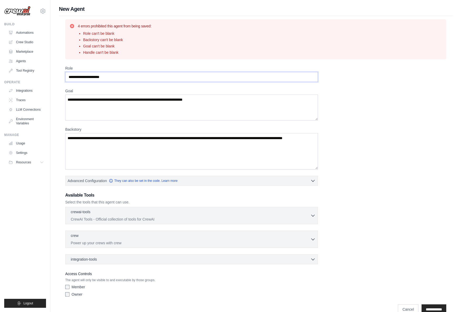
click at [131, 80] on input "Role" at bounding box center [191, 77] width 253 height 10
type input "*"
type input "**********"
drag, startPoint x: 61, startPoint y: 97, endPoint x: 134, endPoint y: 99, distance: 73.2
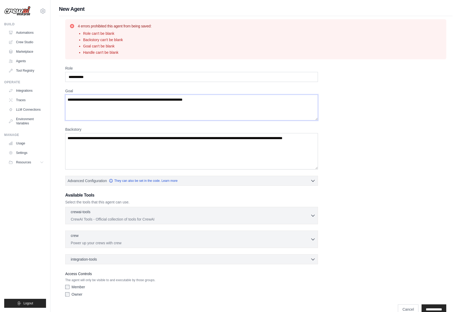
click at [58, 97] on div "**********" at bounding box center [256, 161] width 411 height 312
drag, startPoint x: 224, startPoint y: 98, endPoint x: 79, endPoint y: 95, distance: 144.5
click at [79, 95] on textarea "Goal" at bounding box center [191, 107] width 253 height 26
click at [118, 103] on textarea "Goal" at bounding box center [191, 107] width 253 height 26
type textarea "*"
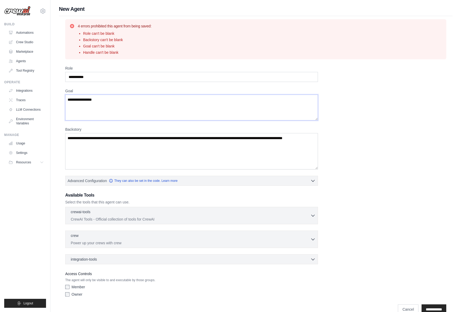
type textarea "**********"
drag, startPoint x: 95, startPoint y: 146, endPoint x: 57, endPoint y: 135, distance: 40.2
click at [57, 135] on div "**********" at bounding box center [256, 161] width 411 height 312
type textarea "*"
type textarea "****"
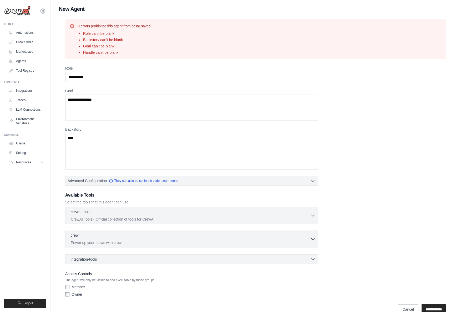
click at [127, 240] on p "Power up your crews with crew" at bounding box center [191, 242] width 240 height 5
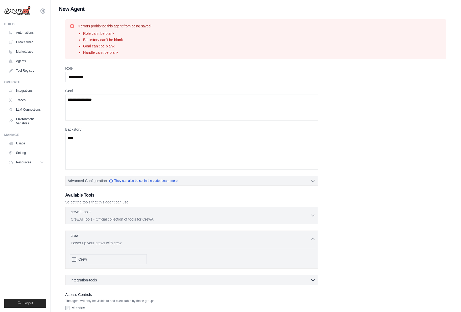
click at [82, 259] on span "Crew" at bounding box center [82, 258] width 9 height 5
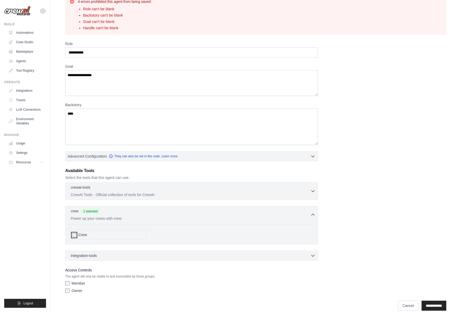
scroll to position [32, 0]
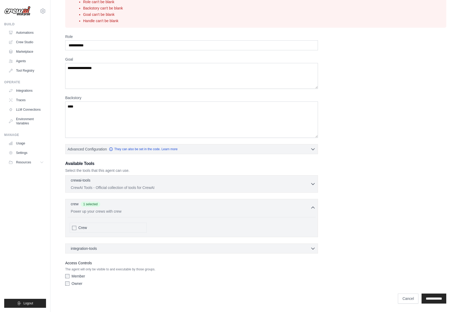
click at [67, 285] on div "Owner" at bounding box center [191, 282] width 253 height 5
click at [69, 278] on div "Member" at bounding box center [191, 275] width 253 height 5
click at [439, 300] on input "**********" at bounding box center [434, 298] width 25 height 10
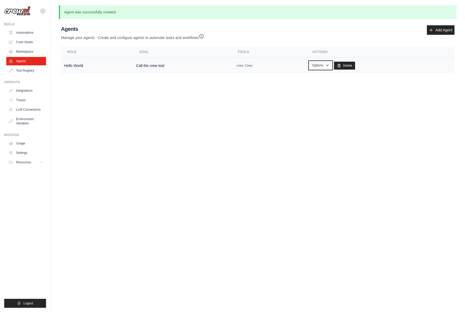
click at [326, 66] on icon "button" at bounding box center [327, 65] width 4 height 4
click at [306, 78] on link "Show" at bounding box center [313, 77] width 38 height 9
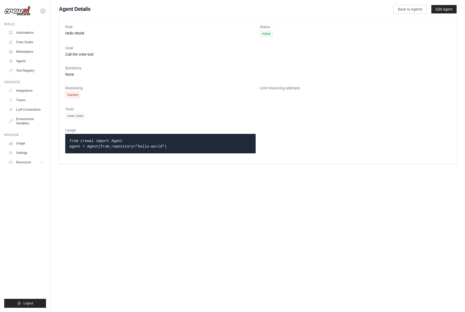
click at [73, 37] on dl "Role Hello World Status Active Goal Call the crew tool Backstory None Reasoning…" at bounding box center [257, 90] width 385 height 133
click at [74, 33] on dd "Hello World" at bounding box center [160, 33] width 190 height 5
click at [442, 8] on link "Edit Agent" at bounding box center [444, 9] width 25 height 8
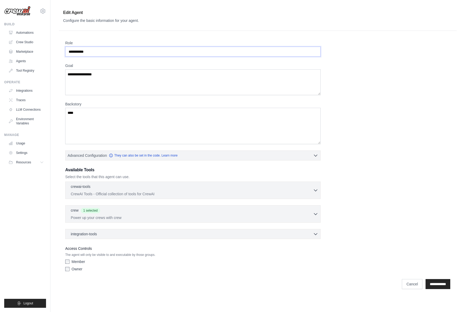
drag, startPoint x: 103, startPoint y: 55, endPoint x: 58, endPoint y: 52, distance: 44.5
click at [58, 52] on div "**********" at bounding box center [258, 148] width 415 height 287
type input "******"
click at [429, 281] on input "**********" at bounding box center [438, 284] width 25 height 10
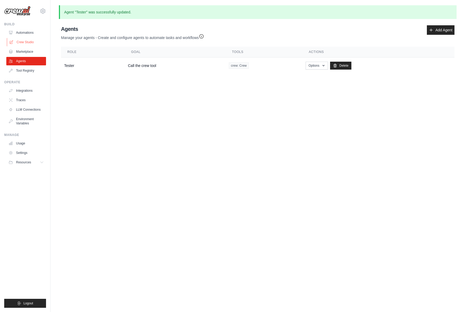
click at [26, 41] on link "Crew Studio" at bounding box center [27, 42] width 40 height 8
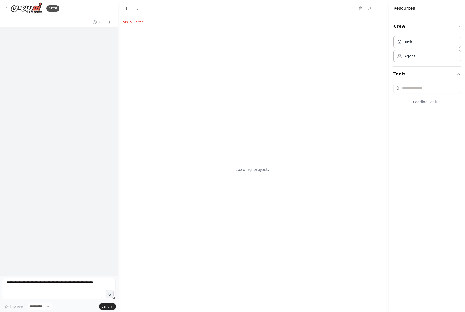
select select "****"
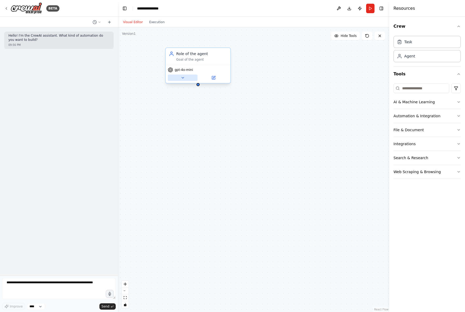
click at [183, 78] on icon at bounding box center [183, 78] width 4 height 4
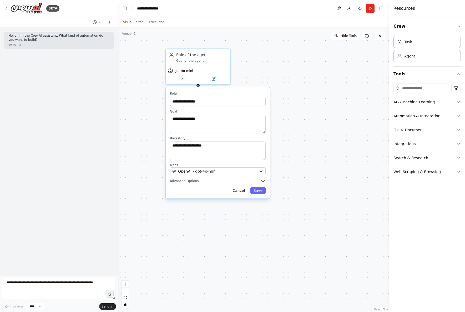
click at [242, 192] on button "Cancel" at bounding box center [238, 190] width 19 height 7
click at [200, 59] on div "Goal of the agent" at bounding box center [201, 59] width 51 height 4
click at [227, 43] on icon at bounding box center [226, 42] width 3 height 3
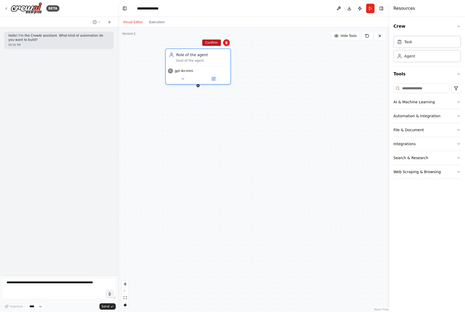
click at [214, 43] on button "Confirm" at bounding box center [211, 42] width 19 height 6
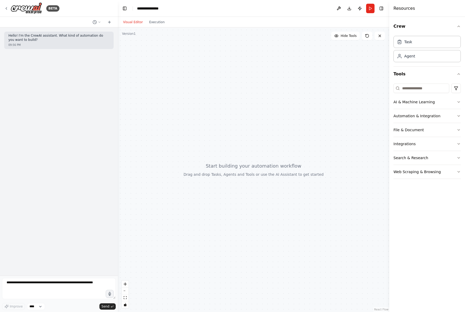
click at [4, 6] on div "BETA" at bounding box center [59, 8] width 118 height 17
click at [6, 8] on icon at bounding box center [6, 8] width 1 height 2
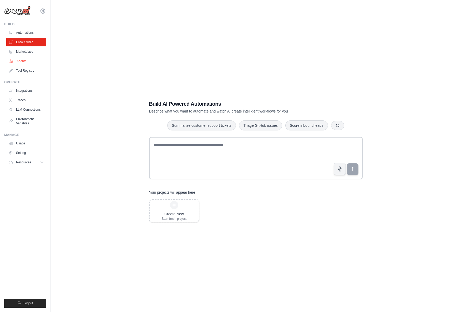
click at [22, 62] on link "Agents" at bounding box center [27, 61] width 40 height 8
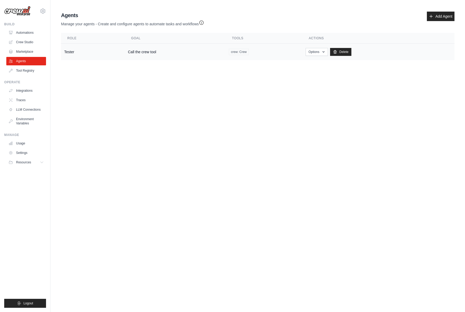
click at [65, 51] on td "Tester" at bounding box center [93, 52] width 64 height 17
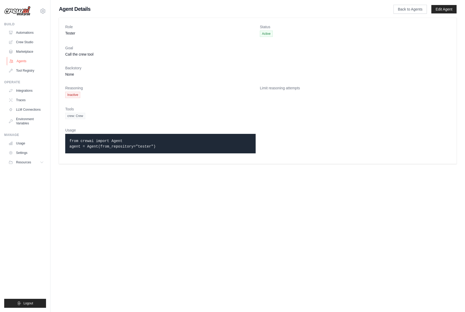
click at [23, 60] on link "Agents" at bounding box center [27, 61] width 40 height 8
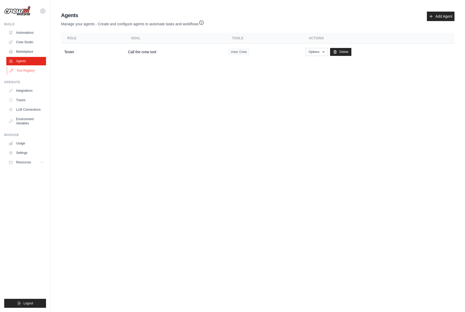
click at [24, 71] on link "Tool Registry" at bounding box center [27, 70] width 40 height 8
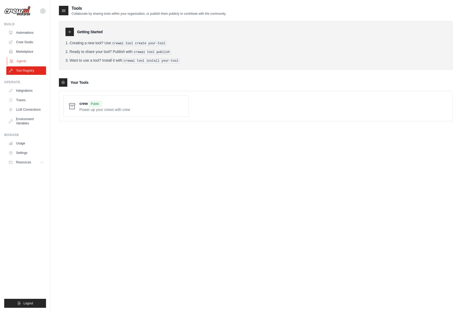
click at [23, 63] on link "Agents" at bounding box center [27, 61] width 40 height 8
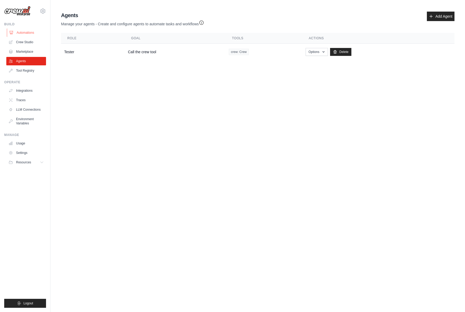
click at [28, 33] on link "Automations" at bounding box center [27, 32] width 40 height 8
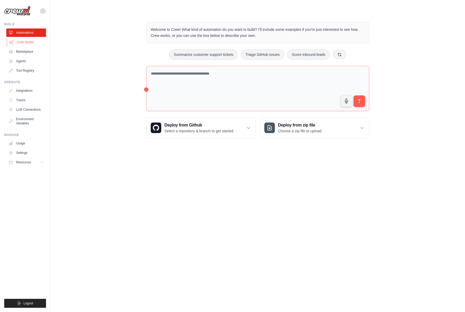
click at [29, 43] on link "Crew Studio" at bounding box center [27, 42] width 40 height 8
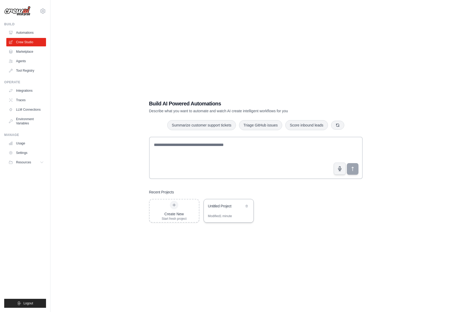
click at [228, 207] on div "Untitled Project" at bounding box center [226, 205] width 36 height 5
click at [25, 68] on link "Tool Registry" at bounding box center [27, 70] width 40 height 8
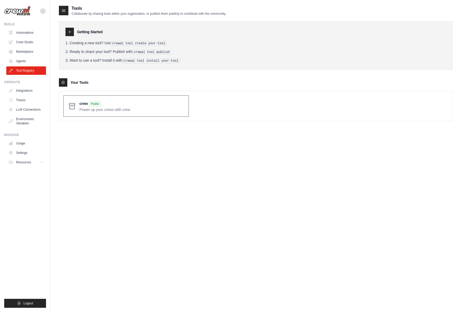
click at [117, 106] on span at bounding box center [131, 106] width 105 height 12
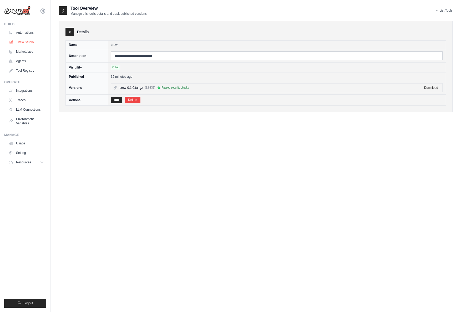
drag, startPoint x: 27, startPoint y: 40, endPoint x: 39, endPoint y: 40, distance: 12.6
click at [27, 40] on link "Crew Studio" at bounding box center [27, 42] width 40 height 8
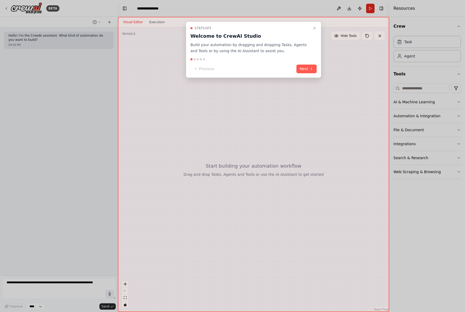
click at [307, 69] on button "Next" at bounding box center [307, 68] width 20 height 9
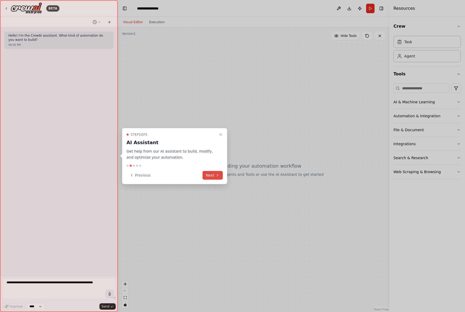
click at [215, 177] on button "Next" at bounding box center [213, 175] width 20 height 9
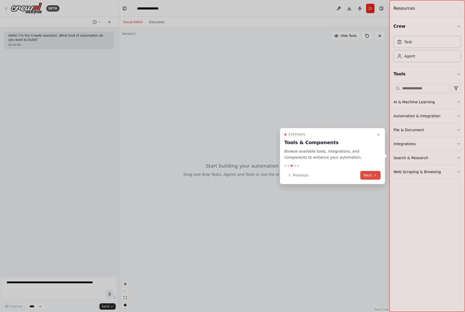
click at [365, 176] on button "Next" at bounding box center [370, 175] width 20 height 9
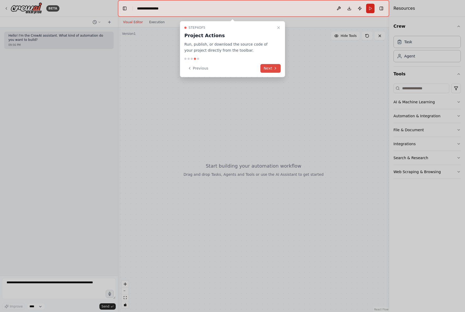
click at [272, 70] on button "Next" at bounding box center [270, 68] width 20 height 9
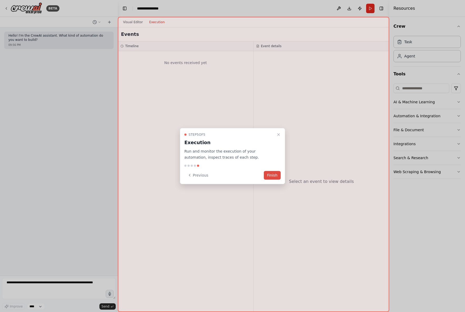
click at [275, 179] on button "Finish" at bounding box center [272, 175] width 17 height 9
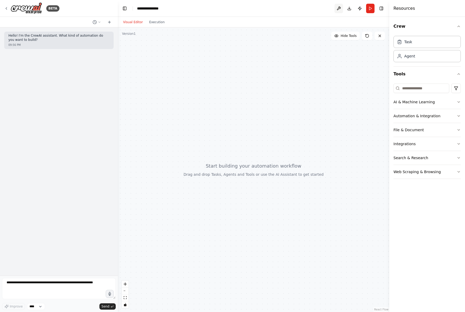
click at [339, 8] on button at bounding box center [339, 8] width 8 height 9
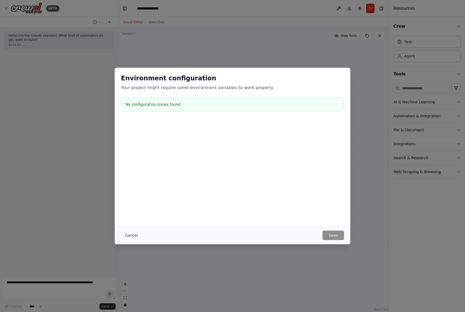
click at [125, 232] on button "Cancel" at bounding box center [131, 234] width 21 height 9
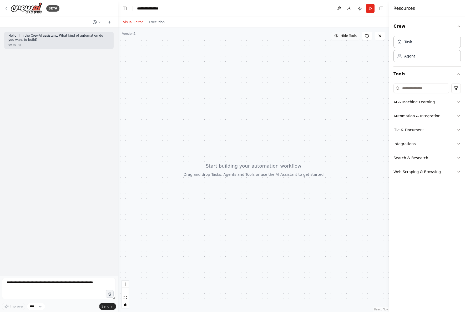
click at [343, 37] on span "Hide Tools" at bounding box center [349, 36] width 16 height 4
click at [343, 36] on span "Show Tools" at bounding box center [347, 36] width 17 height 4
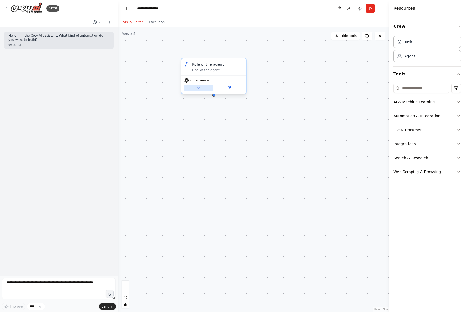
click at [200, 89] on icon at bounding box center [199, 88] width 4 height 4
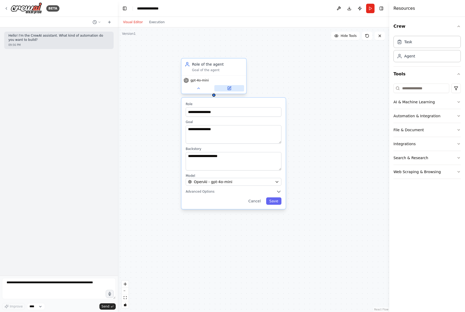
click at [231, 88] on icon at bounding box center [229, 88] width 3 height 3
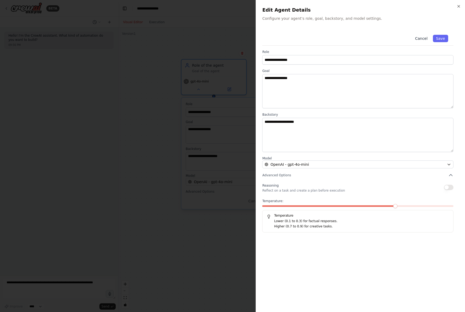
click at [419, 38] on button "Cancel" at bounding box center [421, 38] width 19 height 7
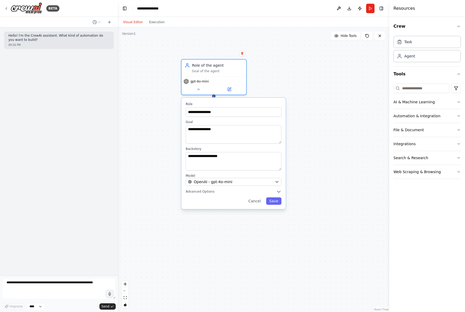
click at [318, 99] on div "**********" at bounding box center [254, 169] width 272 height 284
click at [258, 201] on button "Cancel" at bounding box center [254, 200] width 19 height 7
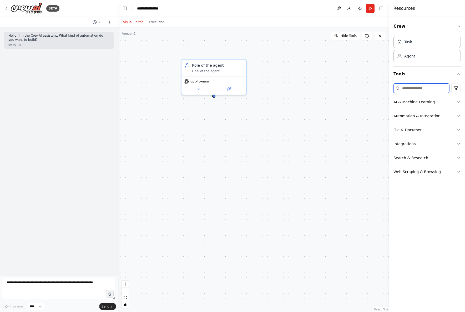
click at [421, 90] on input at bounding box center [422, 87] width 56 height 9
click at [6, 7] on icon at bounding box center [6, 8] width 4 height 4
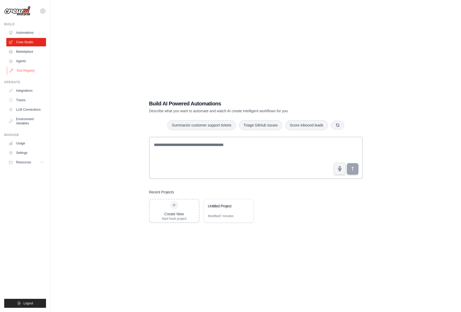
click at [28, 71] on link "Tool Registry" at bounding box center [27, 70] width 40 height 8
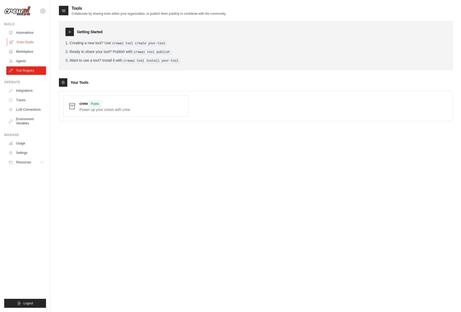
click at [27, 41] on link "Crew Studio" at bounding box center [27, 42] width 40 height 8
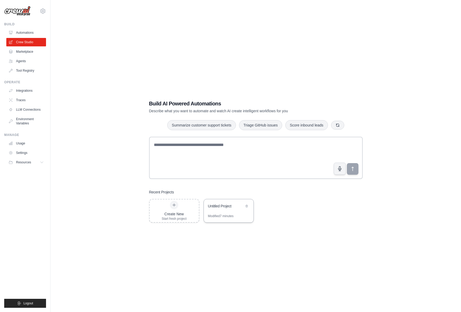
click at [232, 214] on div "Modified 7 minutes" at bounding box center [221, 216] width 26 height 4
click at [44, 11] on icon at bounding box center [43, 11] width 2 height 2
click at [36, 33] on link "Settings" at bounding box center [43, 35] width 46 height 9
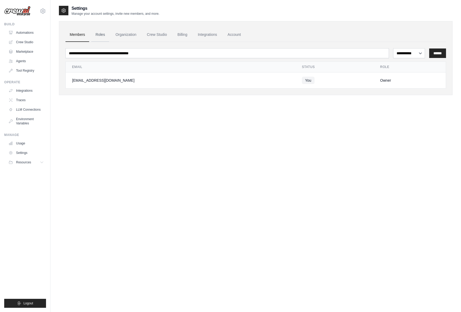
click at [104, 36] on link "Roles" at bounding box center [100, 35] width 18 height 14
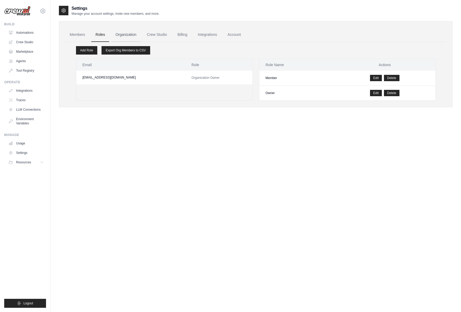
click at [121, 35] on link "Organization" at bounding box center [125, 35] width 29 height 14
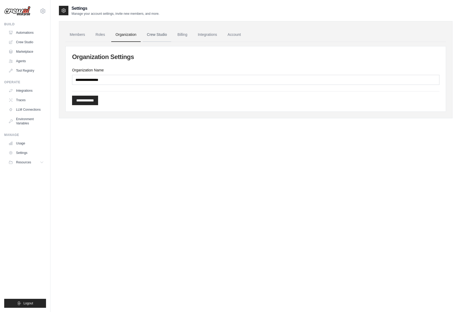
click at [167, 37] on link "Crew Studio" at bounding box center [157, 35] width 28 height 14
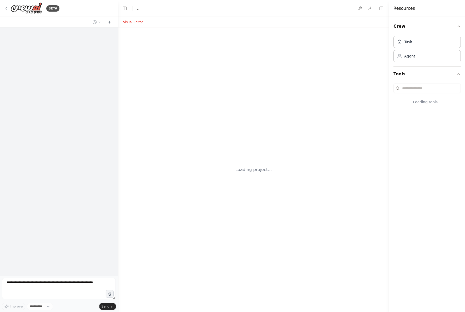
select select "****"
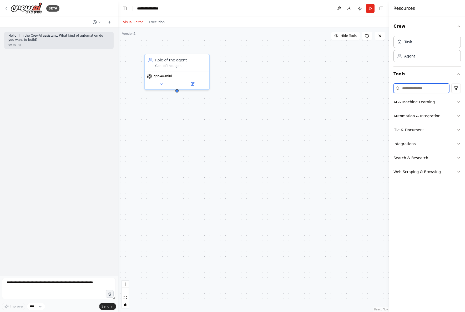
click at [433, 88] on input at bounding box center [422, 87] width 56 height 9
type input "*****"
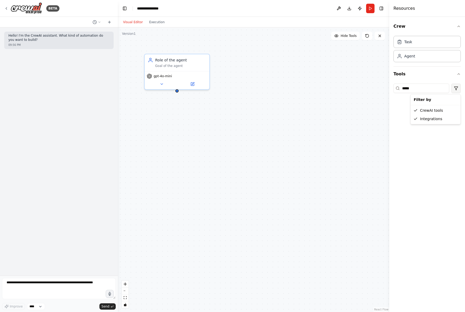
click at [457, 85] on html "**********" at bounding box center [232, 156] width 465 height 312
click at [428, 132] on html "**********" at bounding box center [232, 156] width 465 height 312
drag, startPoint x: 416, startPoint y: 89, endPoint x: 392, endPoint y: 89, distance: 24.2
click at [392, 89] on div "Crew Task Agent Tools ***** No tools found" at bounding box center [427, 164] width 76 height 295
click at [340, 9] on button at bounding box center [339, 8] width 8 height 9
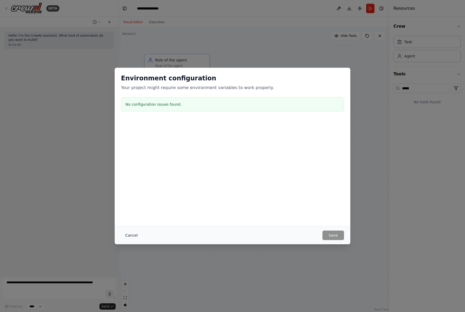
click at [125, 233] on button "Cancel" at bounding box center [131, 234] width 21 height 9
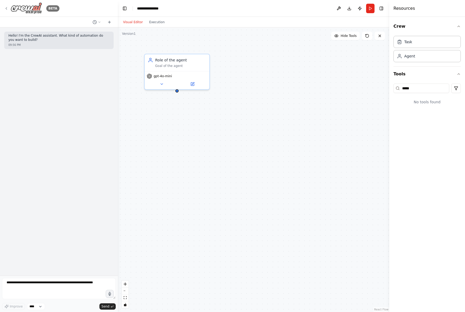
click at [7, 7] on icon at bounding box center [6, 8] width 4 height 4
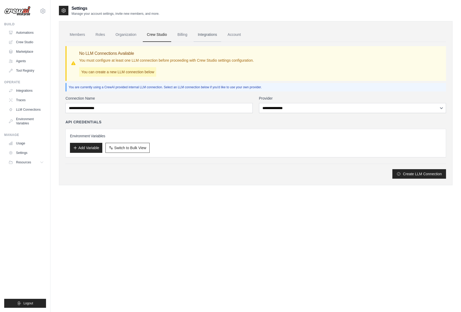
click at [205, 35] on link "Integrations" at bounding box center [208, 35] width 28 height 14
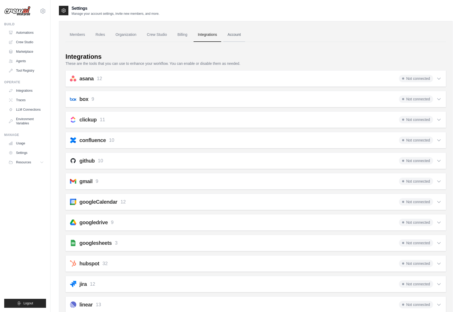
click at [232, 35] on link "Account" at bounding box center [234, 35] width 22 height 14
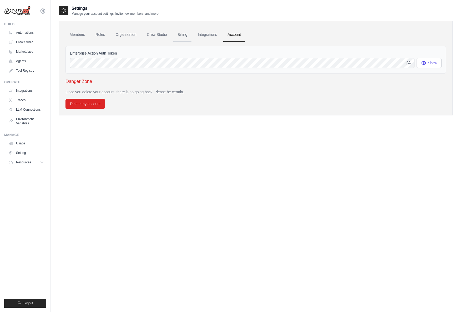
click at [177, 37] on link "Billing" at bounding box center [182, 35] width 18 height 14
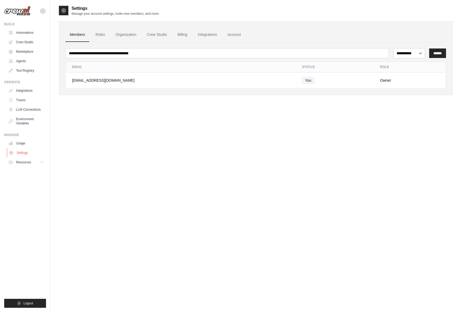
click at [28, 153] on link "Settings" at bounding box center [27, 152] width 40 height 8
click at [26, 42] on link "Crew Studio" at bounding box center [27, 42] width 40 height 8
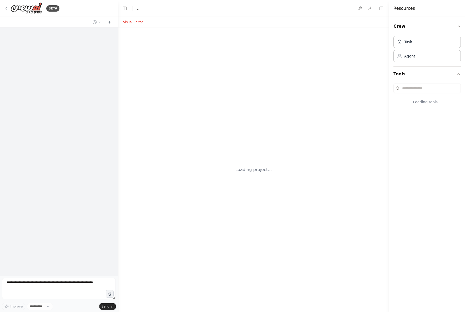
select select "****"
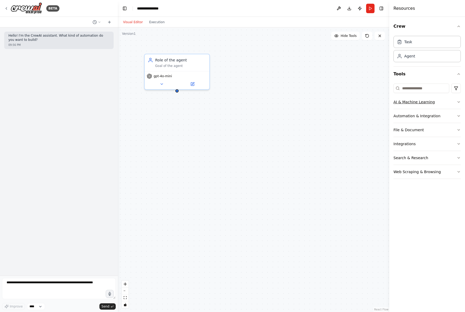
click at [458, 103] on icon "button" at bounding box center [459, 102] width 4 height 4
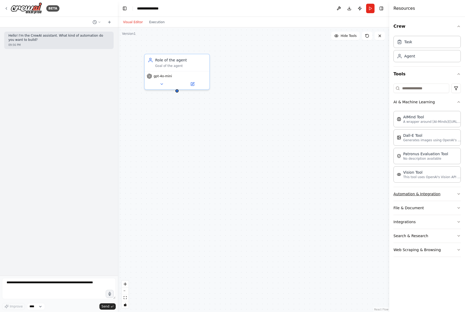
click at [458, 193] on icon "button" at bounding box center [459, 194] width 4 height 4
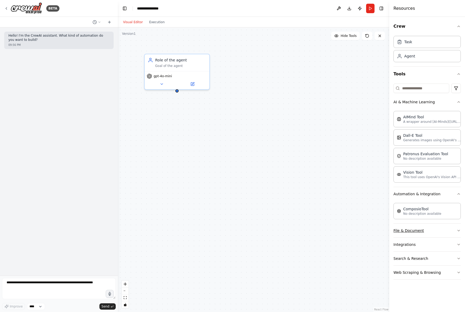
click at [458, 229] on icon "button" at bounding box center [459, 230] width 4 height 4
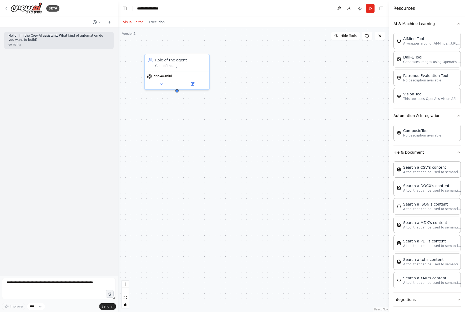
scroll to position [109, 0]
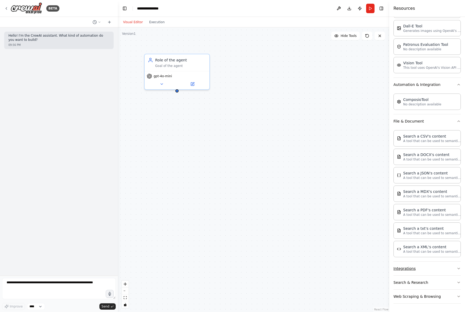
click at [457, 266] on icon "button" at bounding box center [459, 268] width 4 height 4
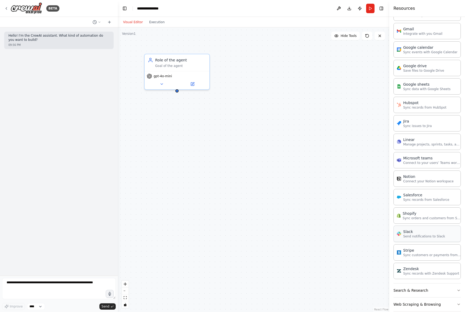
scroll to position [463, 0]
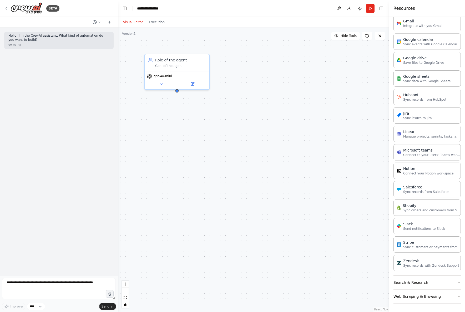
click at [457, 282] on icon "button" at bounding box center [459, 282] width 4 height 4
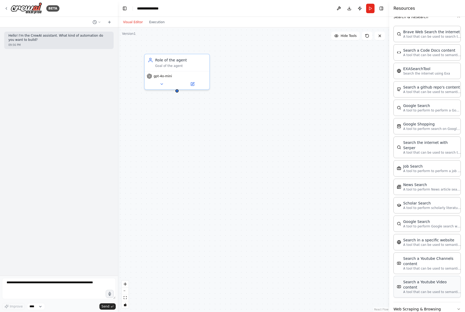
scroll to position [731, 0]
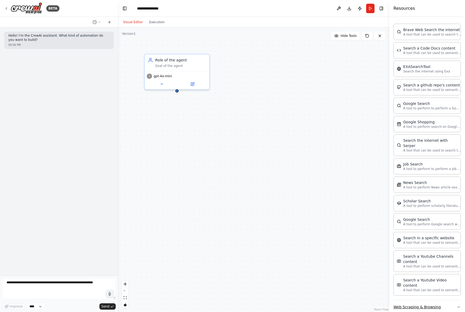
click at [457, 304] on icon "button" at bounding box center [459, 306] width 4 height 4
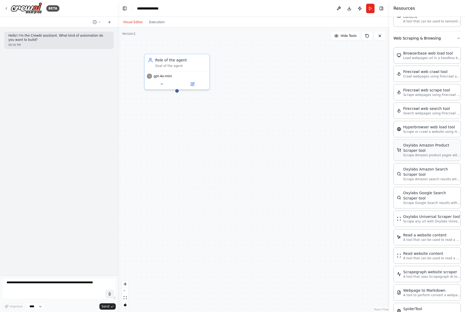
scroll to position [1009, 0]
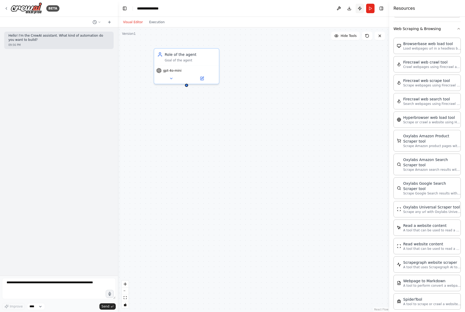
click at [358, 9] on button "Publish" at bounding box center [360, 8] width 8 height 9
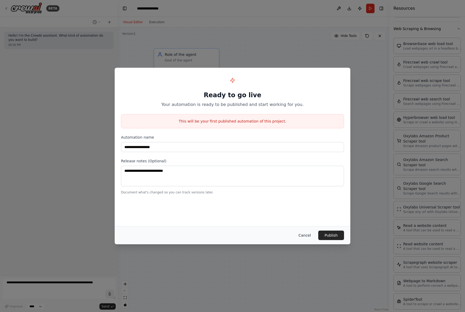
click at [305, 235] on button "Cancel" at bounding box center [304, 234] width 21 height 9
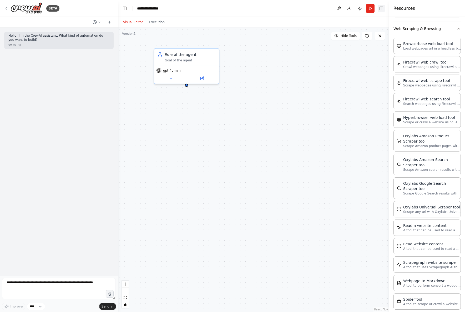
click at [381, 7] on button "Toggle Right Sidebar" at bounding box center [381, 8] width 7 height 7
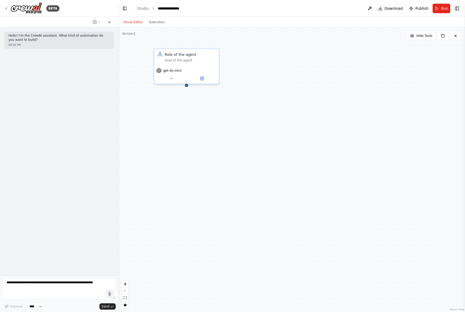
click at [458, 6] on button "Toggle Right Sidebar" at bounding box center [457, 8] width 7 height 7
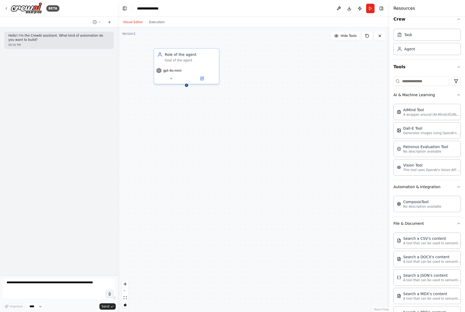
scroll to position [0, 0]
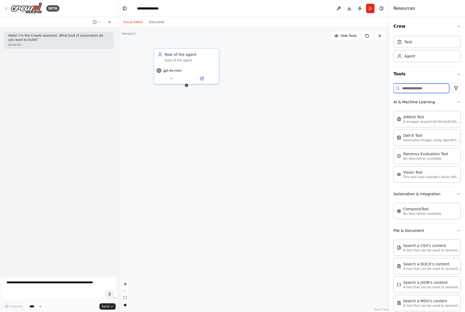
click at [420, 89] on input at bounding box center [422, 87] width 56 height 9
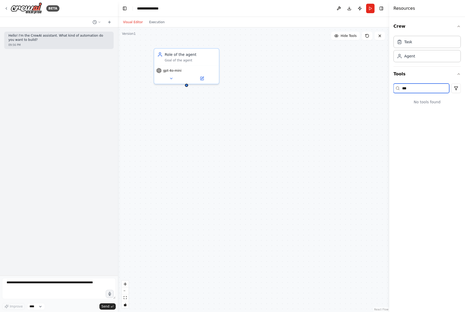
type input "***"
click at [129, 9] on header "**********" at bounding box center [254, 8] width 272 height 17
click at [123, 9] on button "Toggle Left Sidebar" at bounding box center [124, 8] width 7 height 7
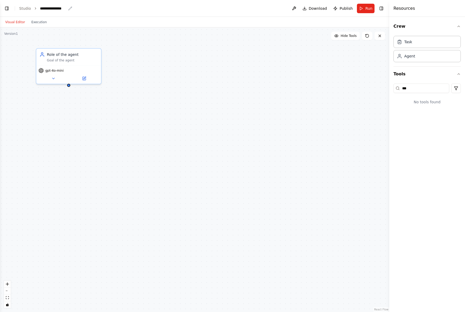
click at [47, 8] on div "**********" at bounding box center [53, 8] width 26 height 5
click at [24, 7] on link "Studio" at bounding box center [25, 8] width 12 height 4
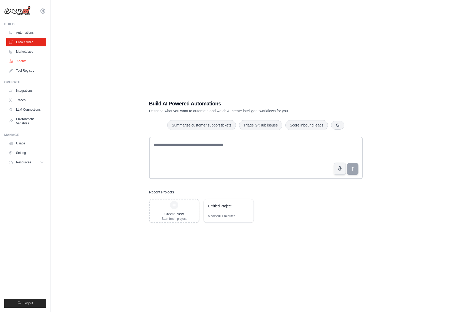
click at [24, 60] on link "Agents" at bounding box center [27, 61] width 40 height 8
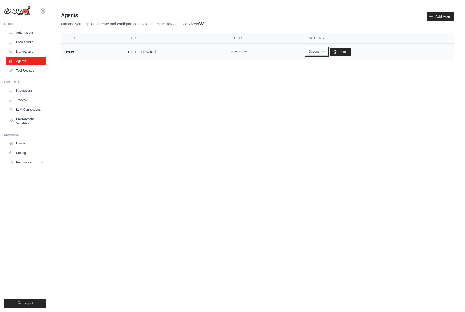
click at [324, 53] on icon "button" at bounding box center [324, 51] width 4 height 4
click at [299, 67] on link "Show" at bounding box center [309, 63] width 38 height 9
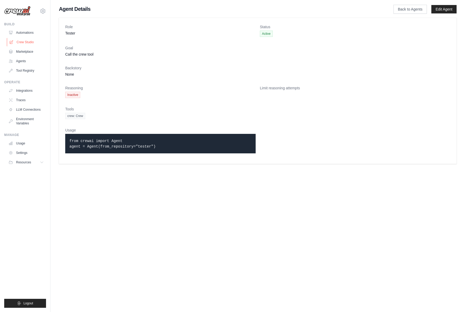
click at [27, 42] on link "Crew Studio" at bounding box center [27, 42] width 40 height 8
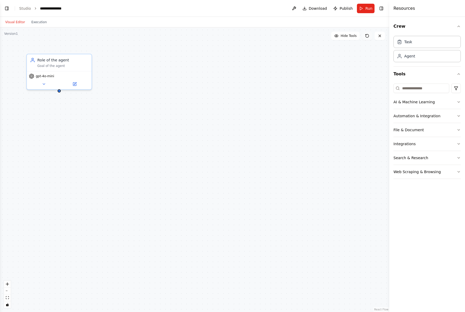
click at [366, 35] on icon at bounding box center [366, 34] width 1 height 1
click at [294, 8] on button at bounding box center [294, 8] width 8 height 9
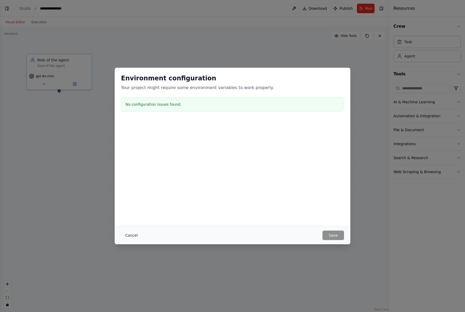
click at [132, 234] on button "Cancel" at bounding box center [131, 234] width 21 height 9
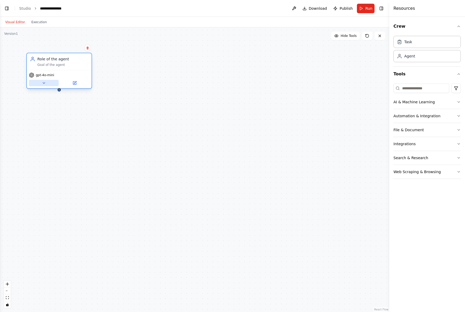
click at [44, 83] on icon at bounding box center [44, 82] width 2 height 1
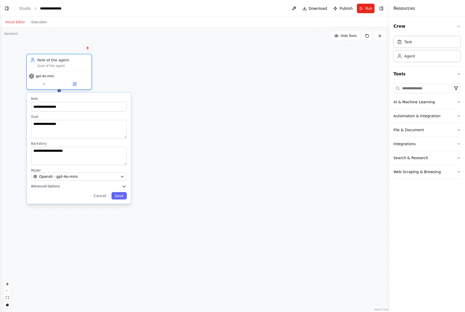
click at [126, 186] on icon "button" at bounding box center [124, 185] width 5 height 5
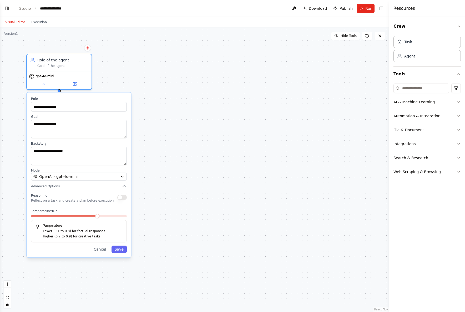
click at [69, 233] on p "Lower (0.1 to 0.3) for factual responses." at bounding box center [82, 230] width 79 height 5
click at [47, 61] on div "Role of the agent" at bounding box center [62, 58] width 51 height 5
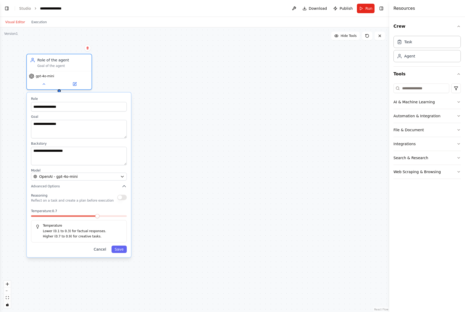
click at [102, 250] on button "Cancel" at bounding box center [100, 248] width 19 height 7
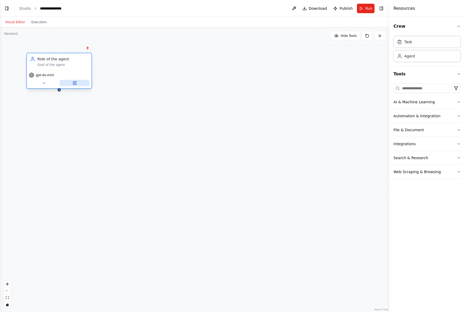
click at [77, 84] on button at bounding box center [75, 83] width 30 height 6
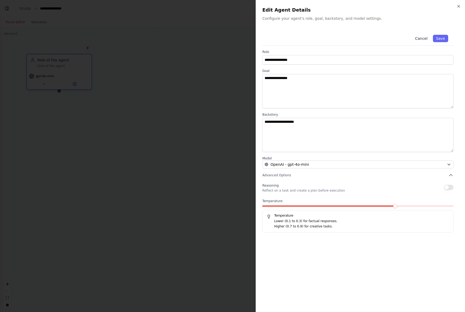
click at [419, 37] on button "Cancel" at bounding box center [421, 38] width 19 height 7
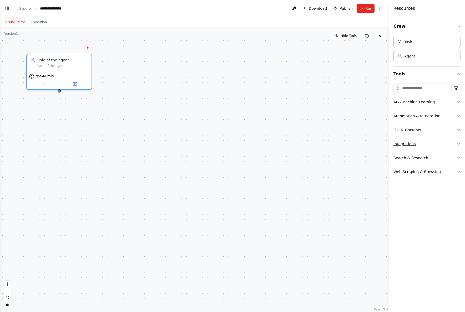
click at [412, 146] on button "Integrations" at bounding box center [427, 144] width 67 height 14
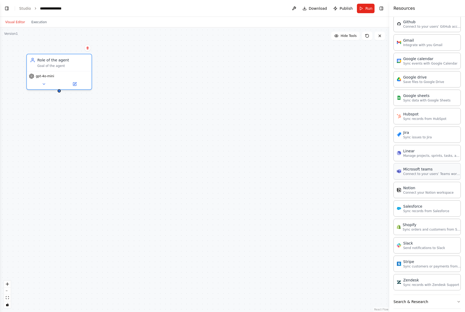
scroll to position [230, 0]
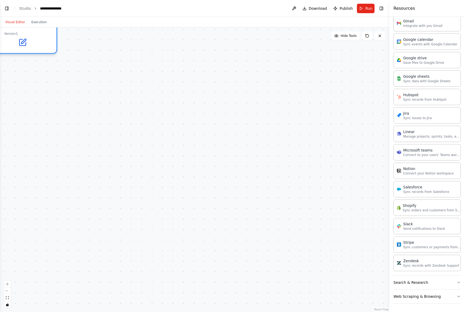
drag, startPoint x: 161, startPoint y: 178, endPoint x: 277, endPoint y: 226, distance: 125.6
click at [336, 258] on div "Role of the agent Goal of the agent gpt-4o-mini" at bounding box center [194, 169] width 389 height 284
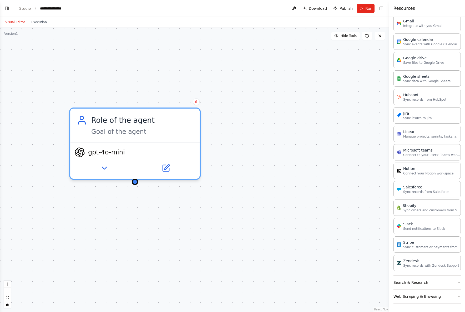
drag, startPoint x: 131, startPoint y: 98, endPoint x: 241, endPoint y: 199, distance: 149.5
click at [242, 200] on div "Role of the agent Goal of the agent gpt-4o-mini" at bounding box center [194, 169] width 389 height 284
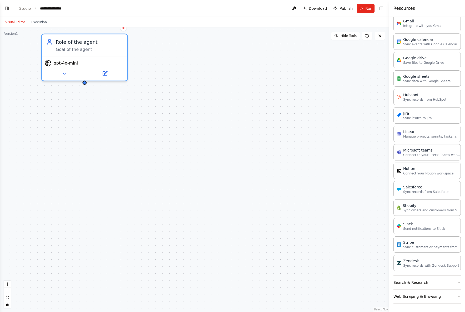
drag, startPoint x: 239, startPoint y: 234, endPoint x: 178, endPoint y: 137, distance: 114.2
click at [180, 138] on div "Role of the agent Goal of the agent gpt-4o-mini" at bounding box center [194, 169] width 389 height 284
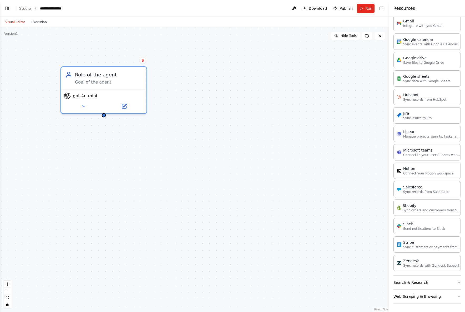
drag, startPoint x: 243, startPoint y: 65, endPoint x: 264, endPoint y: 98, distance: 39.3
click at [264, 98] on div "Role of the agent Goal of the agent gpt-4o-mini" at bounding box center [194, 169] width 389 height 284
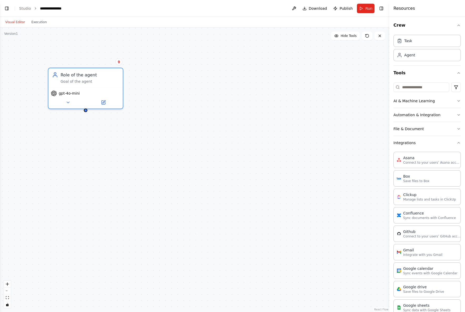
scroll to position [0, 0]
click at [424, 89] on input at bounding box center [422, 87] width 56 height 9
click at [442, 116] on button "Automation & Integration" at bounding box center [427, 116] width 67 height 14
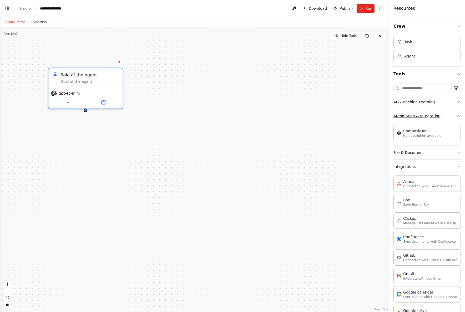
click at [442, 116] on button "Automation & Integration" at bounding box center [427, 116] width 67 height 14
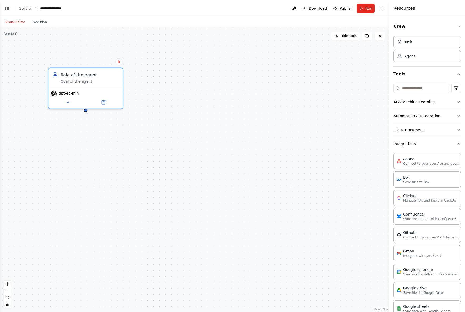
click at [437, 117] on button "Automation & Integration" at bounding box center [427, 116] width 67 height 14
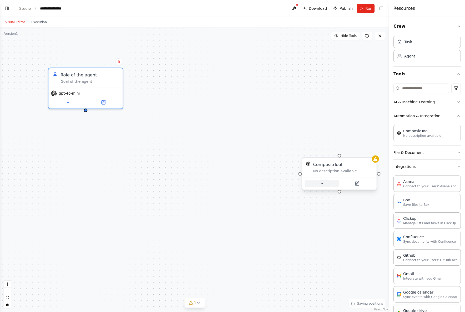
click at [329, 186] on button at bounding box center [322, 183] width 34 height 7
click at [336, 233] on span "Advanced Options" at bounding box center [323, 231] width 33 height 5
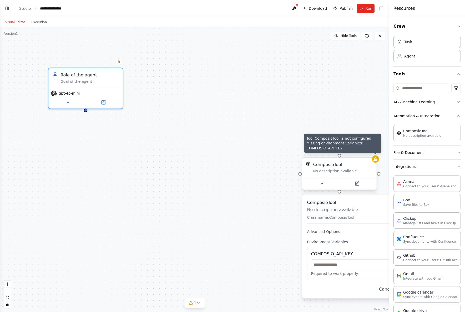
click at [376, 160] on icon at bounding box center [375, 159] width 4 height 4
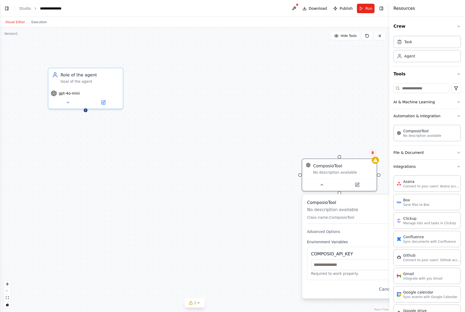
click at [372, 153] on icon at bounding box center [373, 152] width 2 height 3
click at [354, 154] on button "Confirm" at bounding box center [358, 152] width 19 height 6
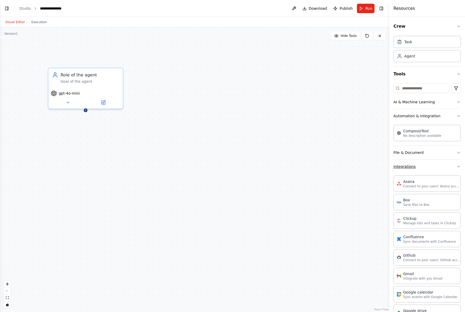
click at [457, 164] on icon "button" at bounding box center [459, 166] width 4 height 4
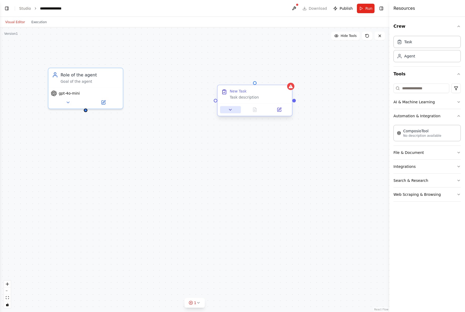
click at [233, 112] on icon at bounding box center [230, 109] width 5 height 5
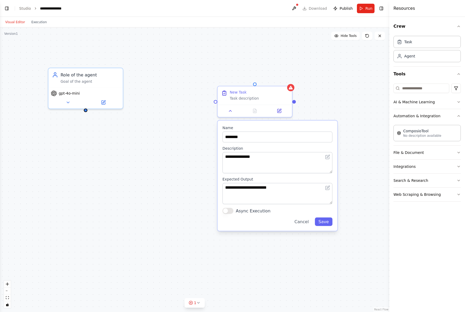
click at [408, 7] on h4 "Resources" at bounding box center [405, 8] width 22 height 6
